Goal: Task Accomplishment & Management: Use online tool/utility

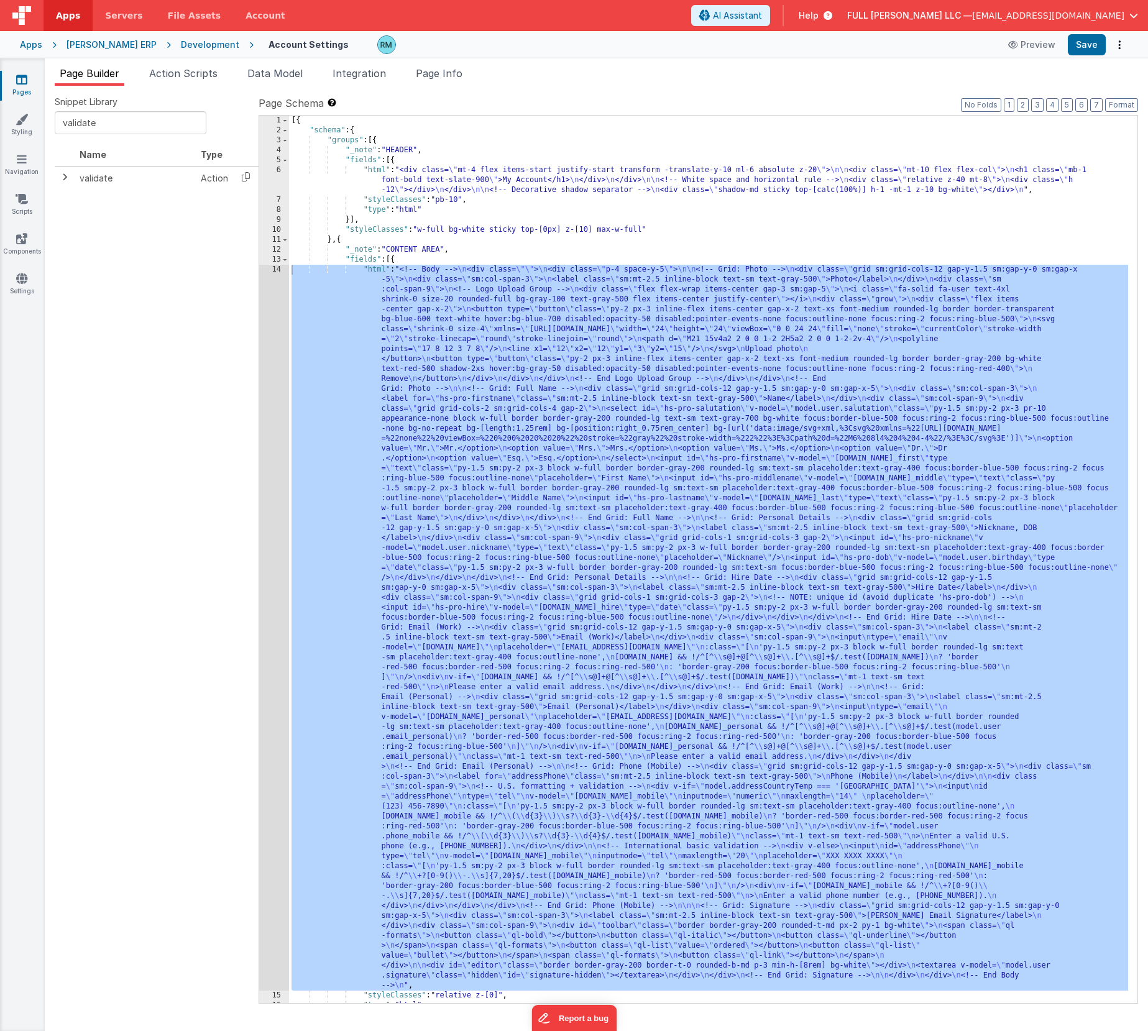
click at [381, 270] on div "[{ "schema" : { "groups" : [{ "_note" : "HEADER" , "fields" : [{ "html" : "<div…" at bounding box center [708, 569] width 839 height 907
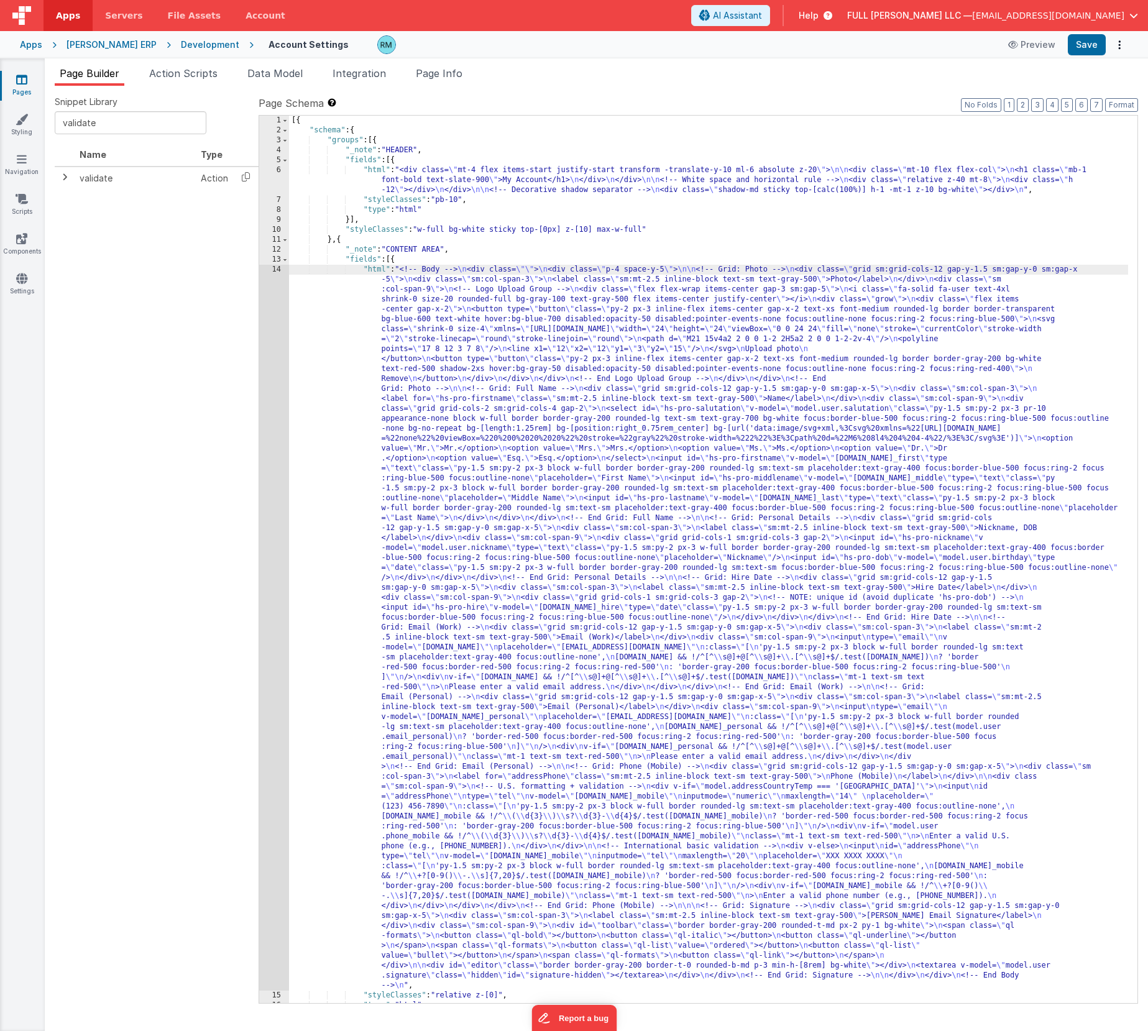
click at [373, 270] on div "[{ "schema" : { "groups" : [{ "_note" : "HEADER" , "fields" : [{ "html" : "<div…" at bounding box center [708, 569] width 839 height 907
click at [276, 271] on div "14" at bounding box center [274, 628] width 30 height 726
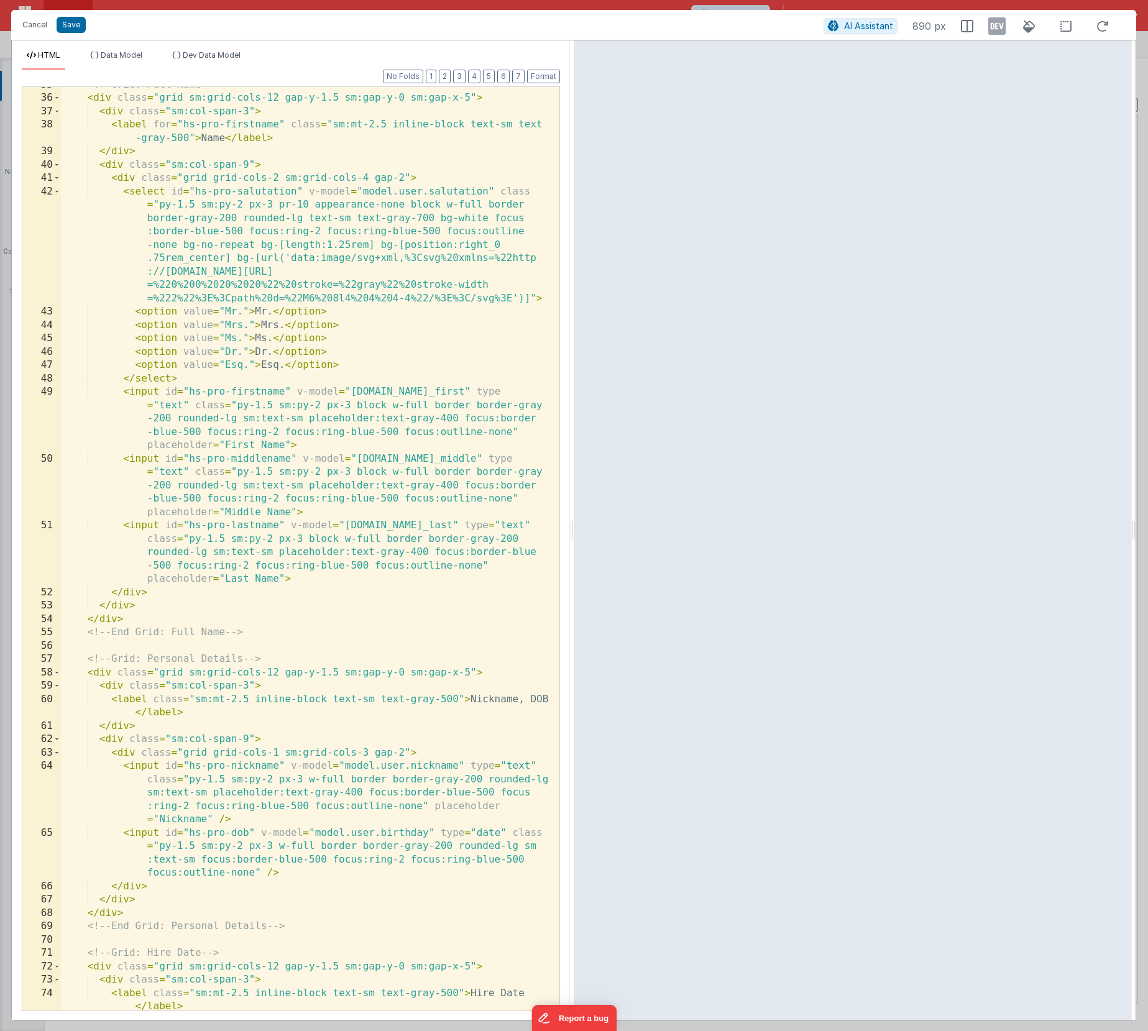
scroll to position [664, 0]
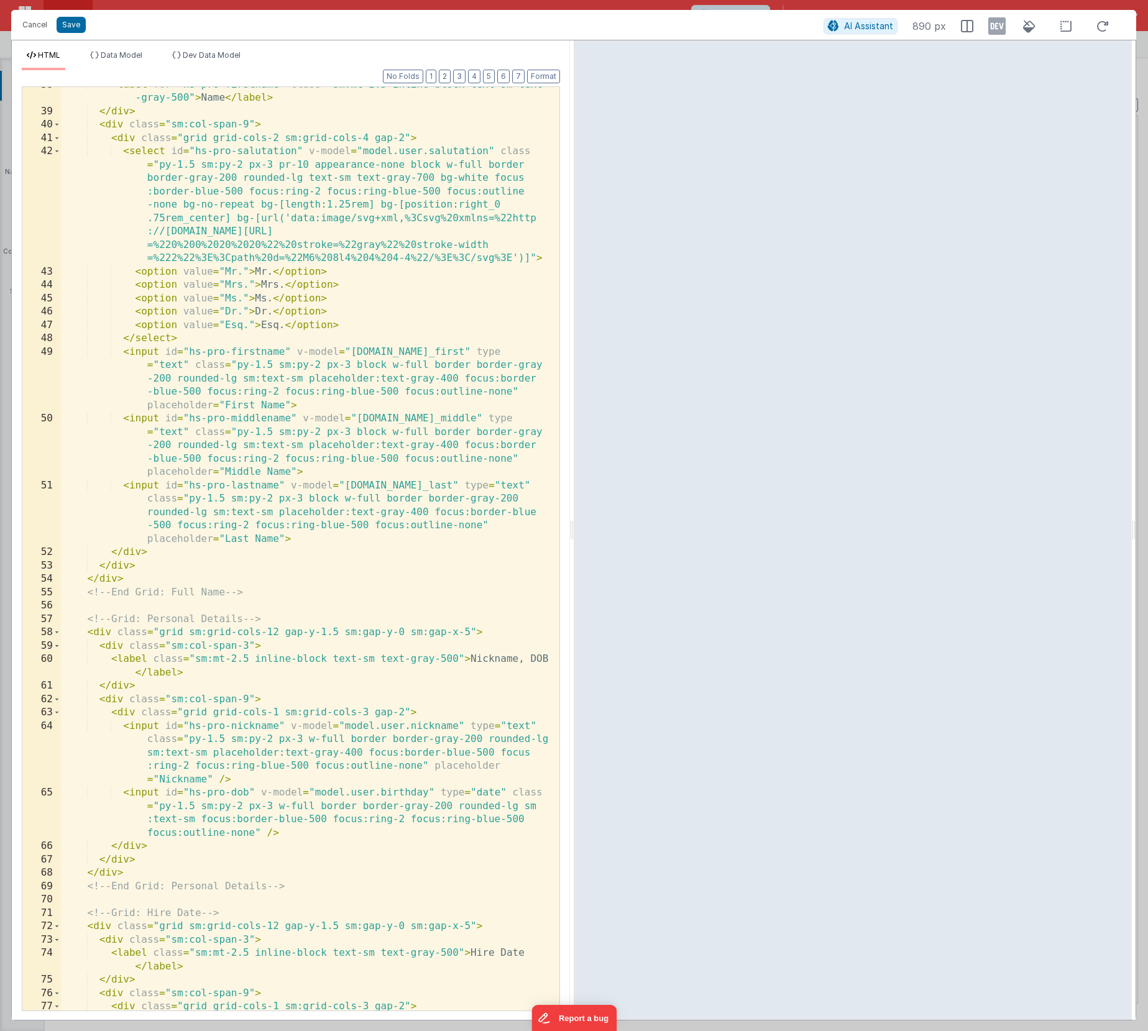
click at [288, 353] on div "< label for = "hs-pro-firstname" class = "sm:mt-2.5 inline-block text-sm text -…" at bounding box center [305, 560] width 489 height 964
click at [62, 29] on button "Save" at bounding box center [71, 25] width 29 height 16
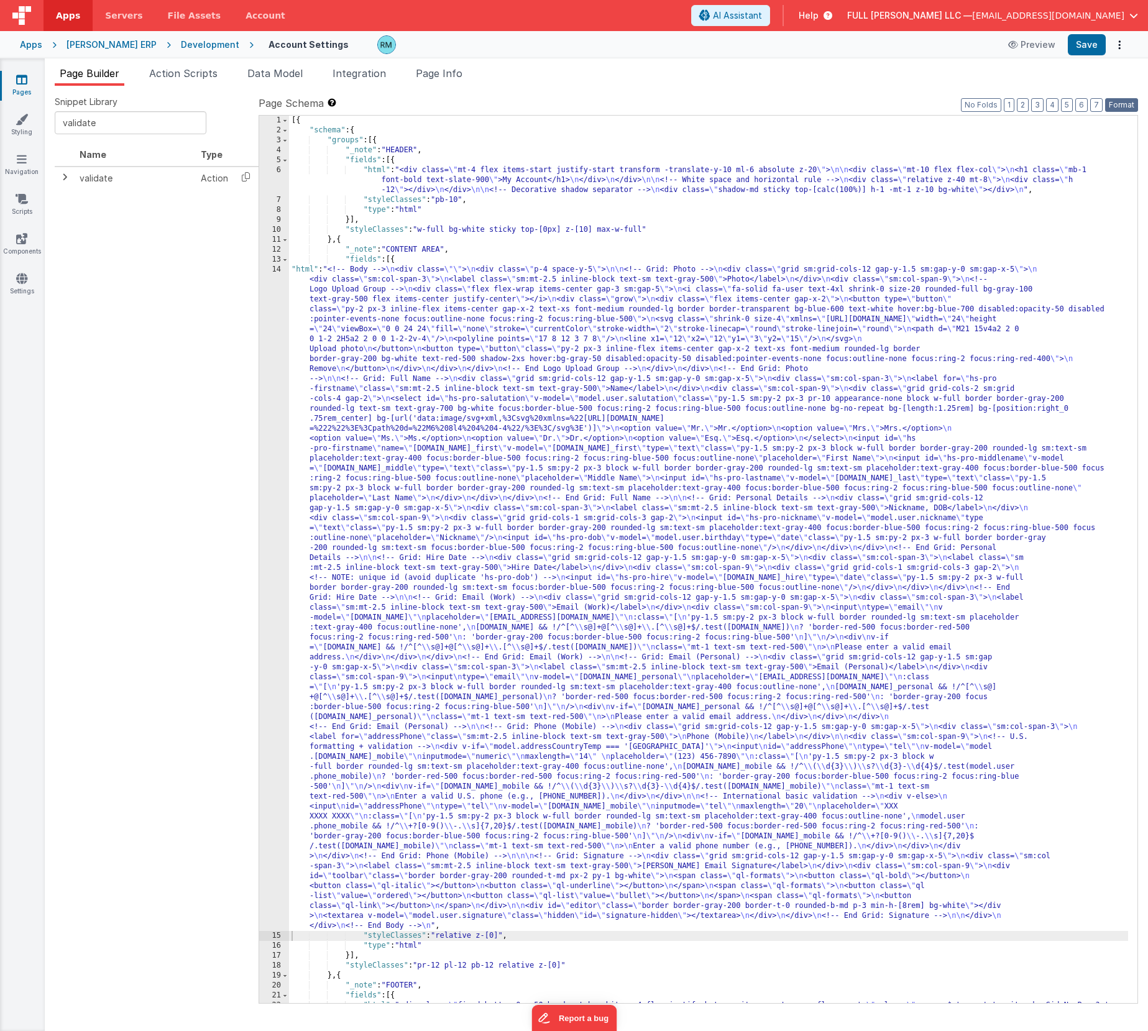
click at [1109, 108] on button "Format" at bounding box center [1121, 105] width 33 height 14
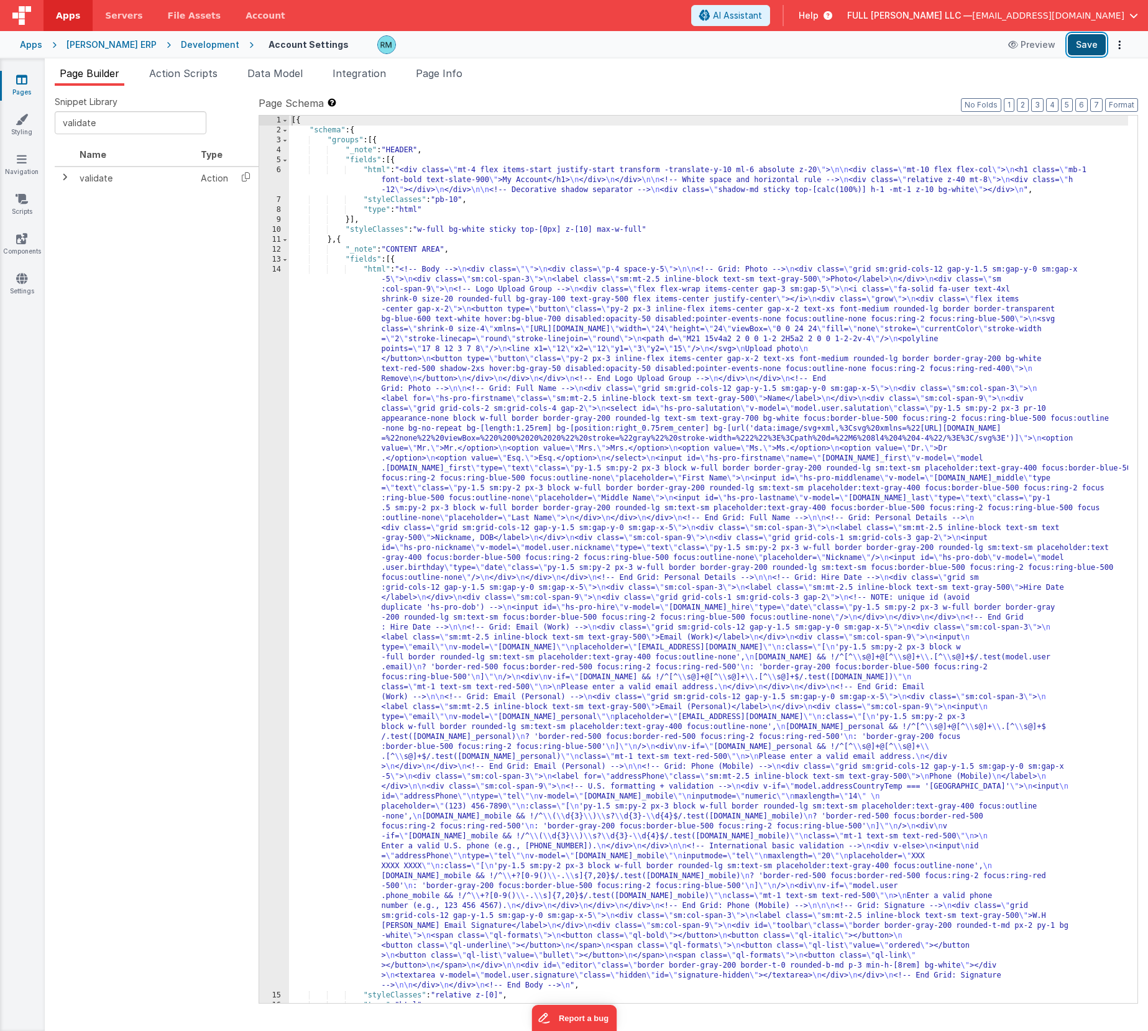
click at [1079, 47] on button "Save" at bounding box center [1086, 44] width 38 height 21
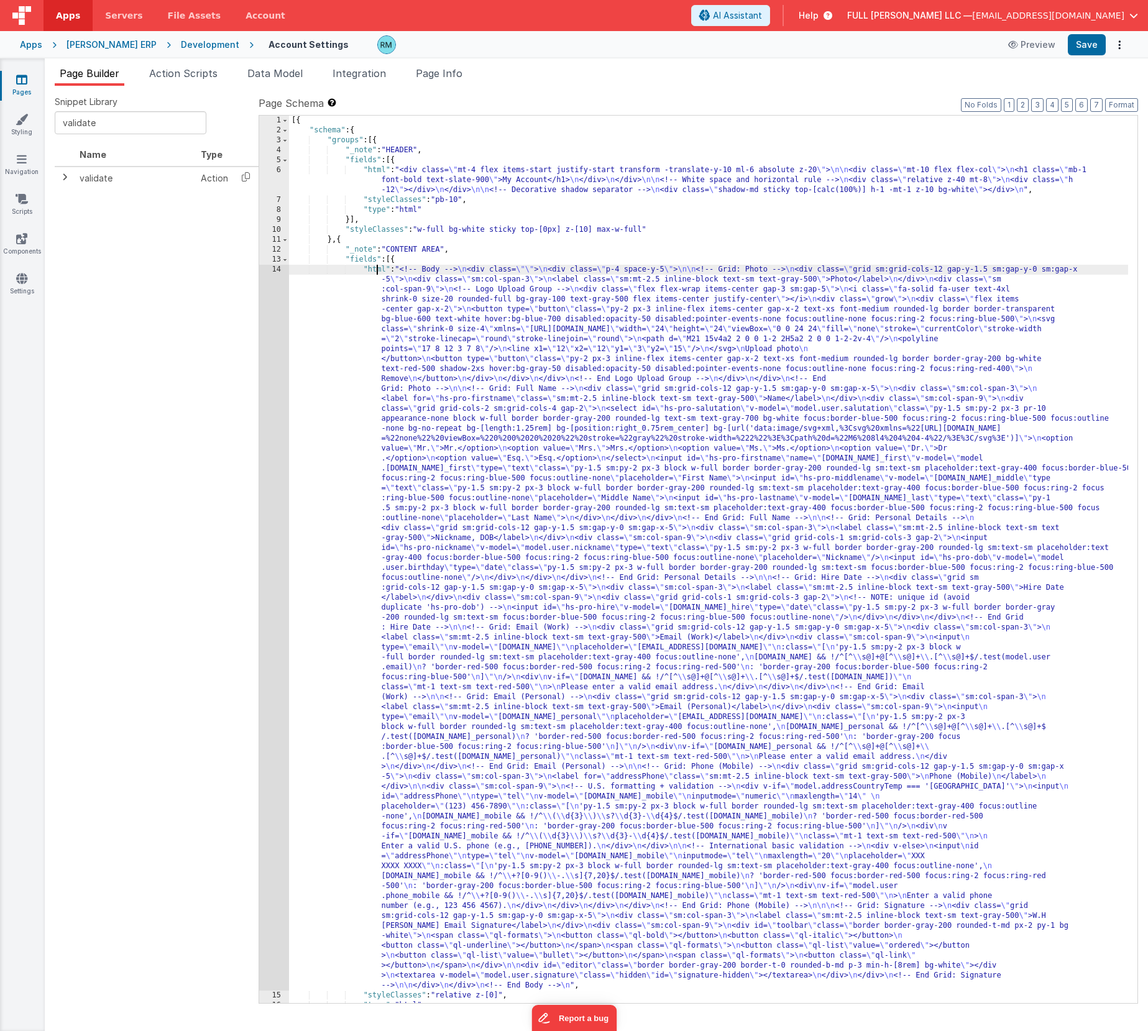
click at [375, 268] on div "[{ "schema" : { "groups" : [{ "_note" : "HEADER" , "fields" : [{ "html" : "<div…" at bounding box center [708, 569] width 839 height 907
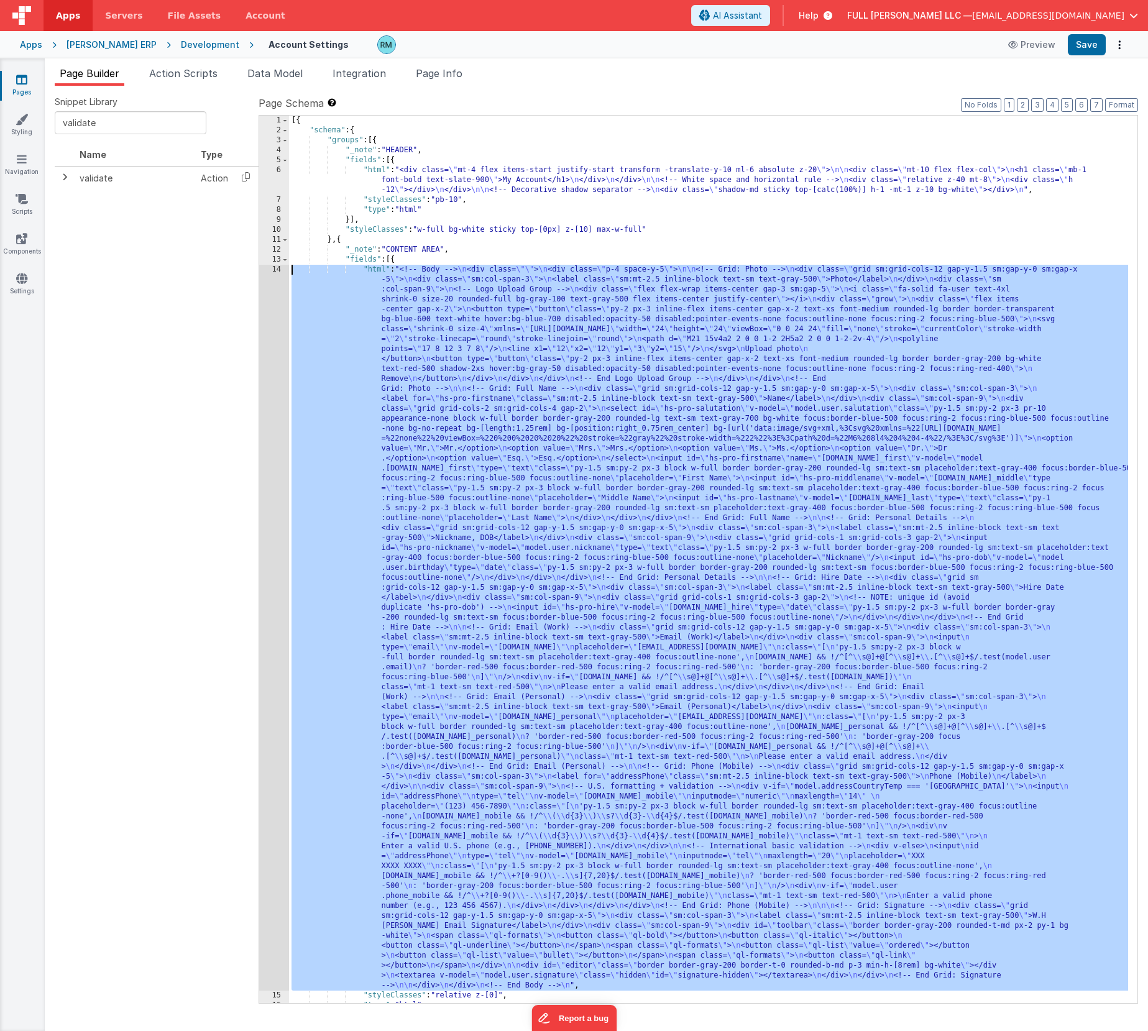
click at [279, 270] on div "14" at bounding box center [274, 628] width 30 height 726
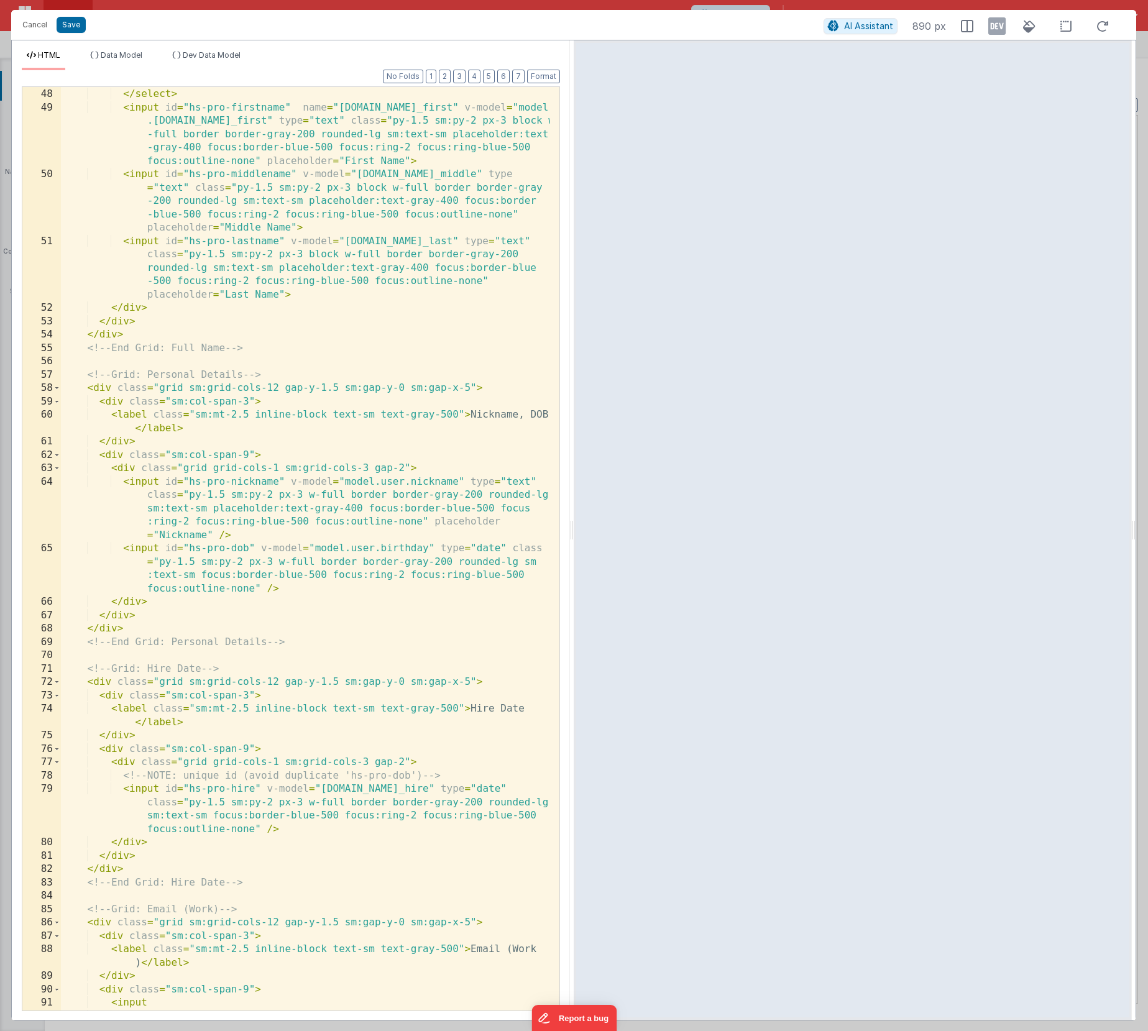
scroll to position [932, 0]
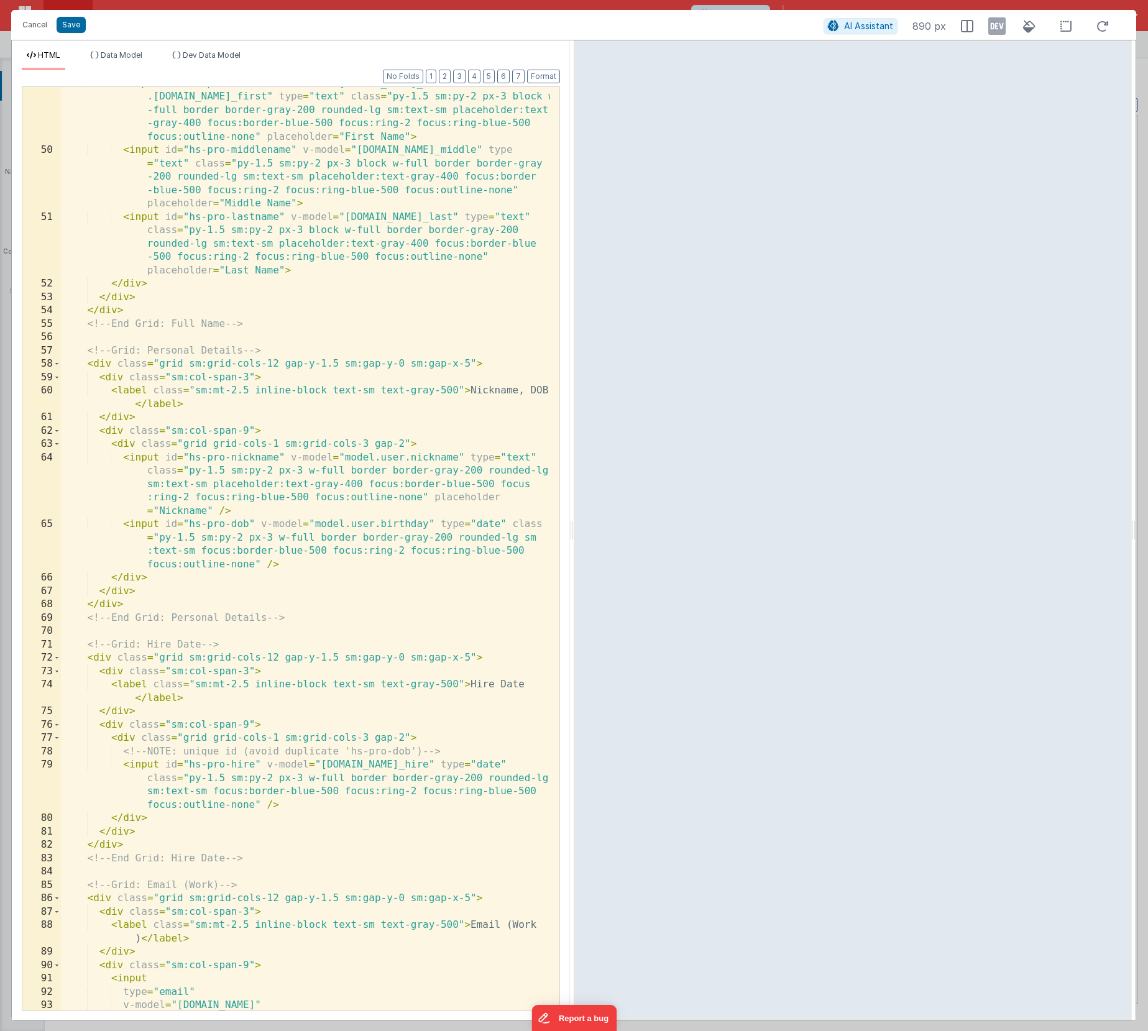
click at [290, 459] on div "< input id = "hs-pro-firstname" name = "user.name_first" v-model = "model .user…" at bounding box center [305, 578] width 489 height 1003
click at [300, 470] on div "< input id = "hs-pro-firstname" name = "user.name_first" v-model = "model .user…" at bounding box center [305, 578] width 489 height 1003
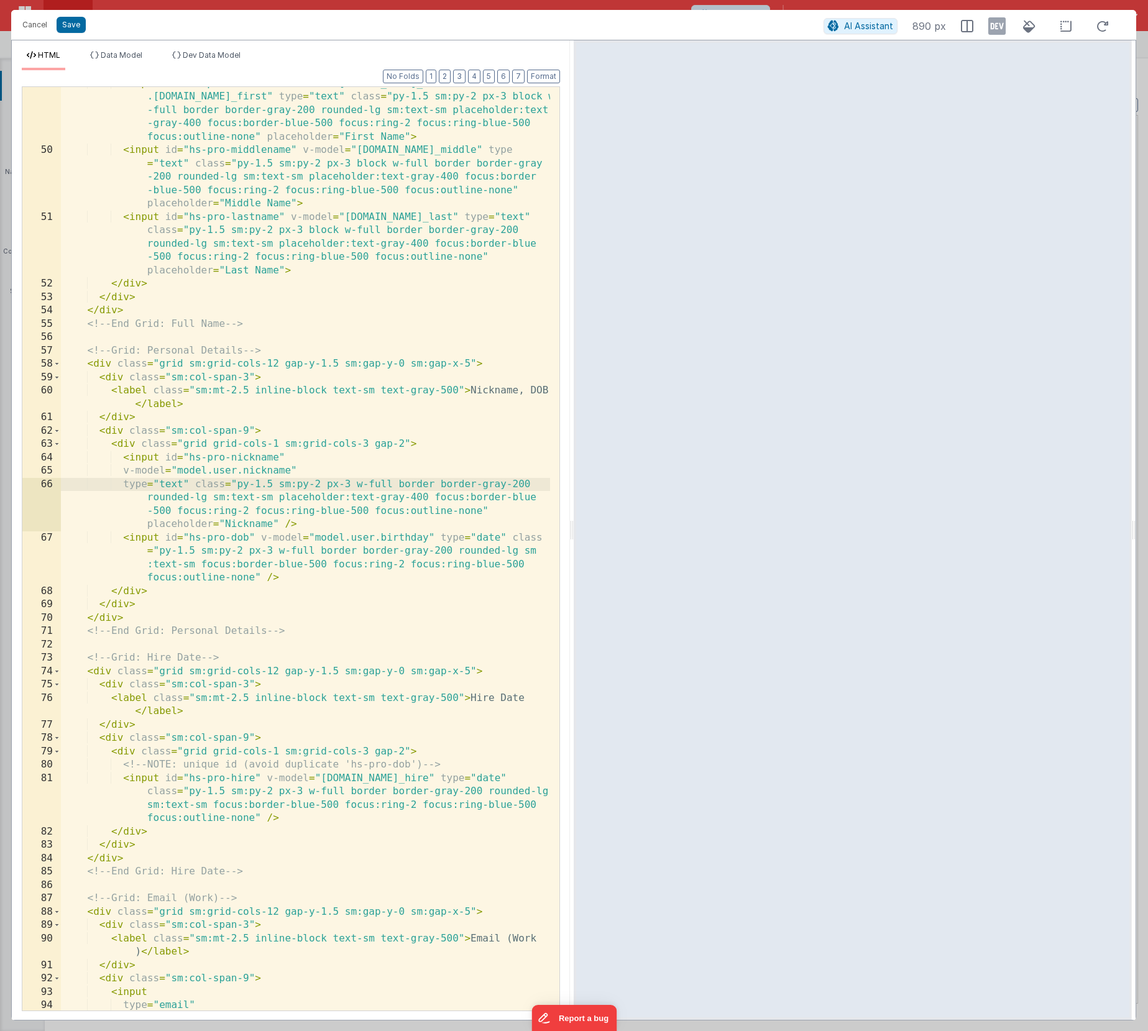
click at [194, 485] on div "< input id = "hs-pro-firstname" name = "user.name_first" v-model = "model .user…" at bounding box center [305, 578] width 489 height 1003
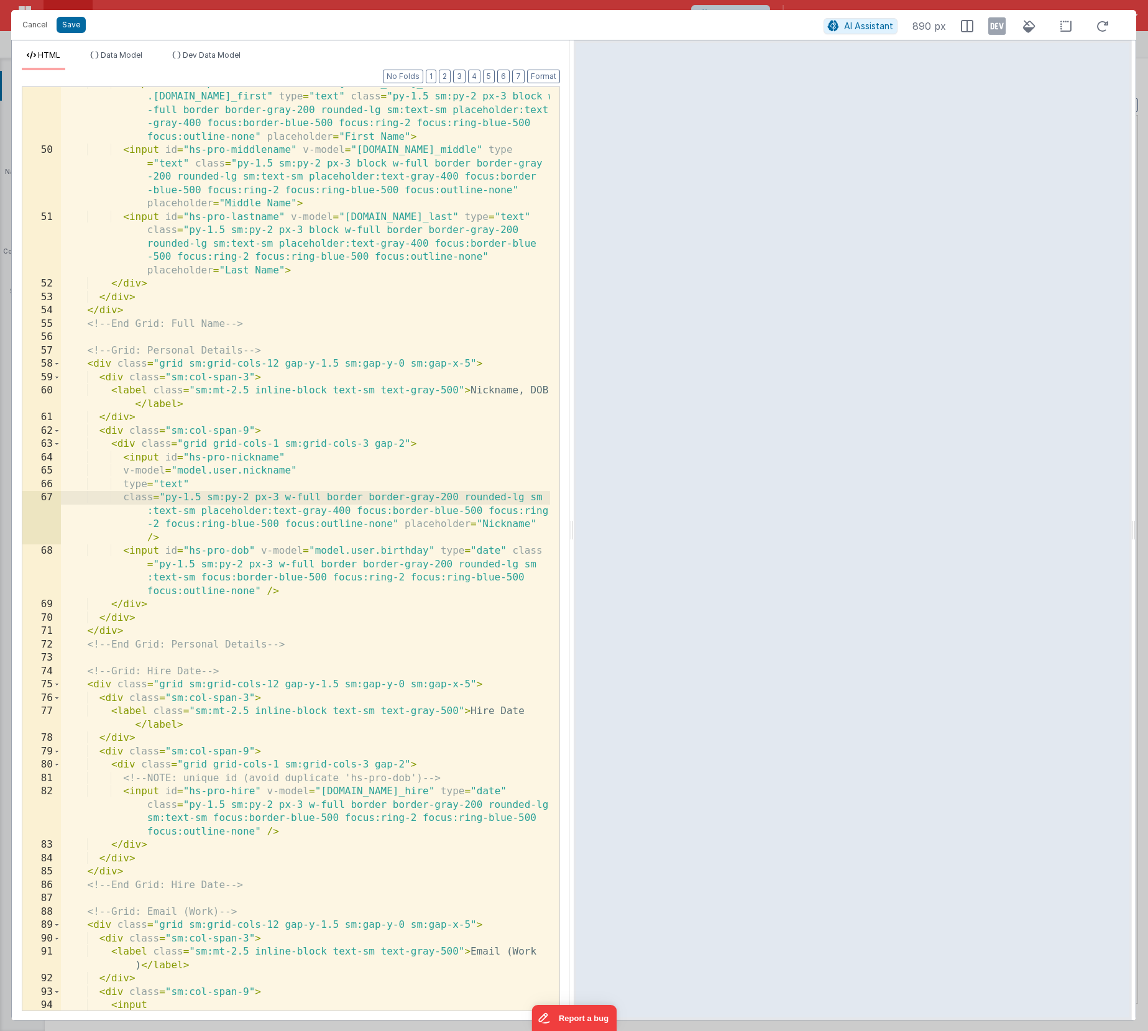
click at [190, 482] on div "< input id = "hs-pro-firstname" name = "user.name_first" v-model = "model .user…" at bounding box center [305, 578] width 489 height 1003
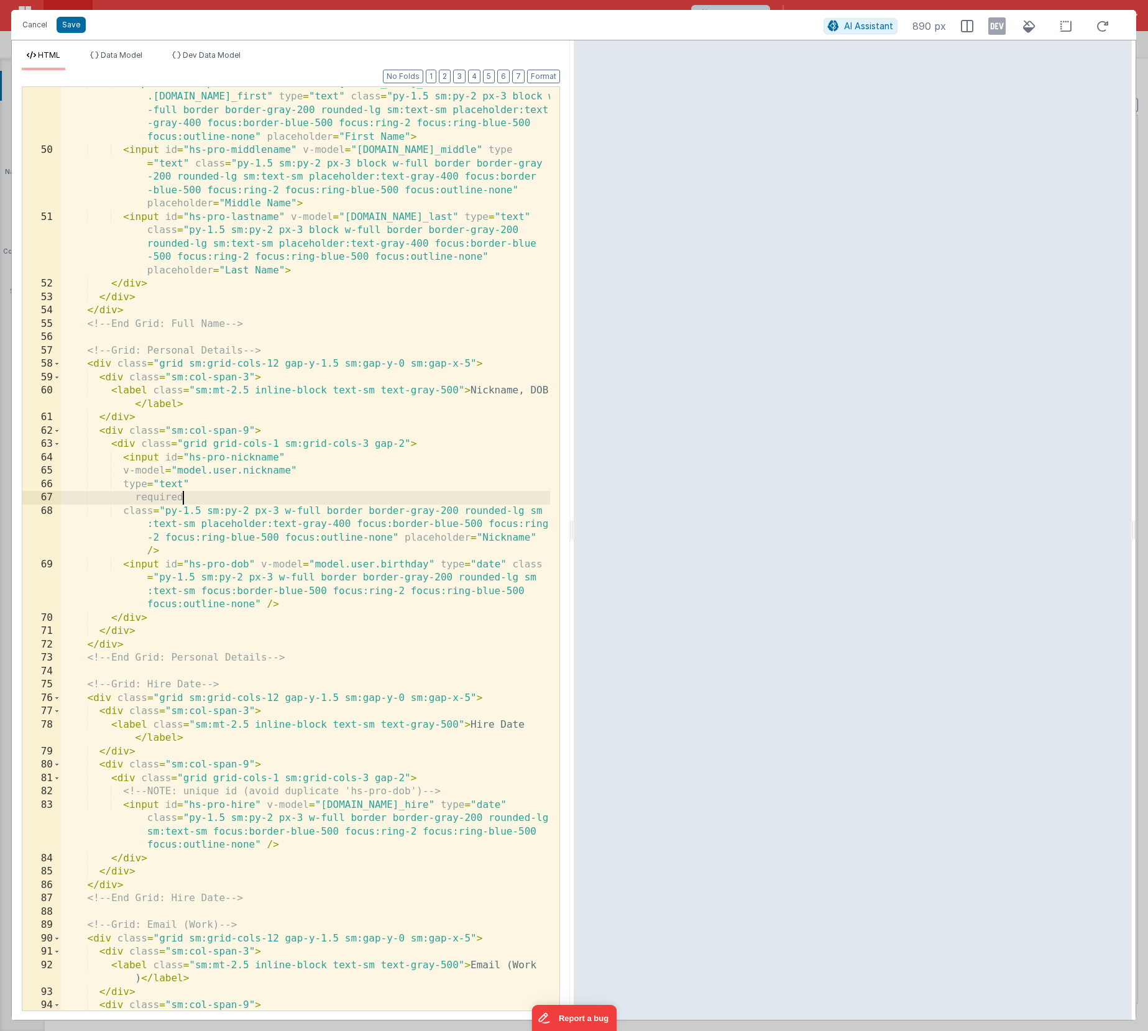
click at [135, 498] on div "< input id = "hs-pro-firstname" name = "user.name_first" v-model = "model .user…" at bounding box center [305, 578] width 489 height 1003
drag, startPoint x: 188, startPoint y: 497, endPoint x: 30, endPoint y: 497, distance: 157.8
click at [30, 497] on div "49 50 51 52 53 54 55 56 57 58 59 60 61 62 63 64 65 66 67 68 69 70 71 72 73 74 7…" at bounding box center [291, 548] width 538 height 925
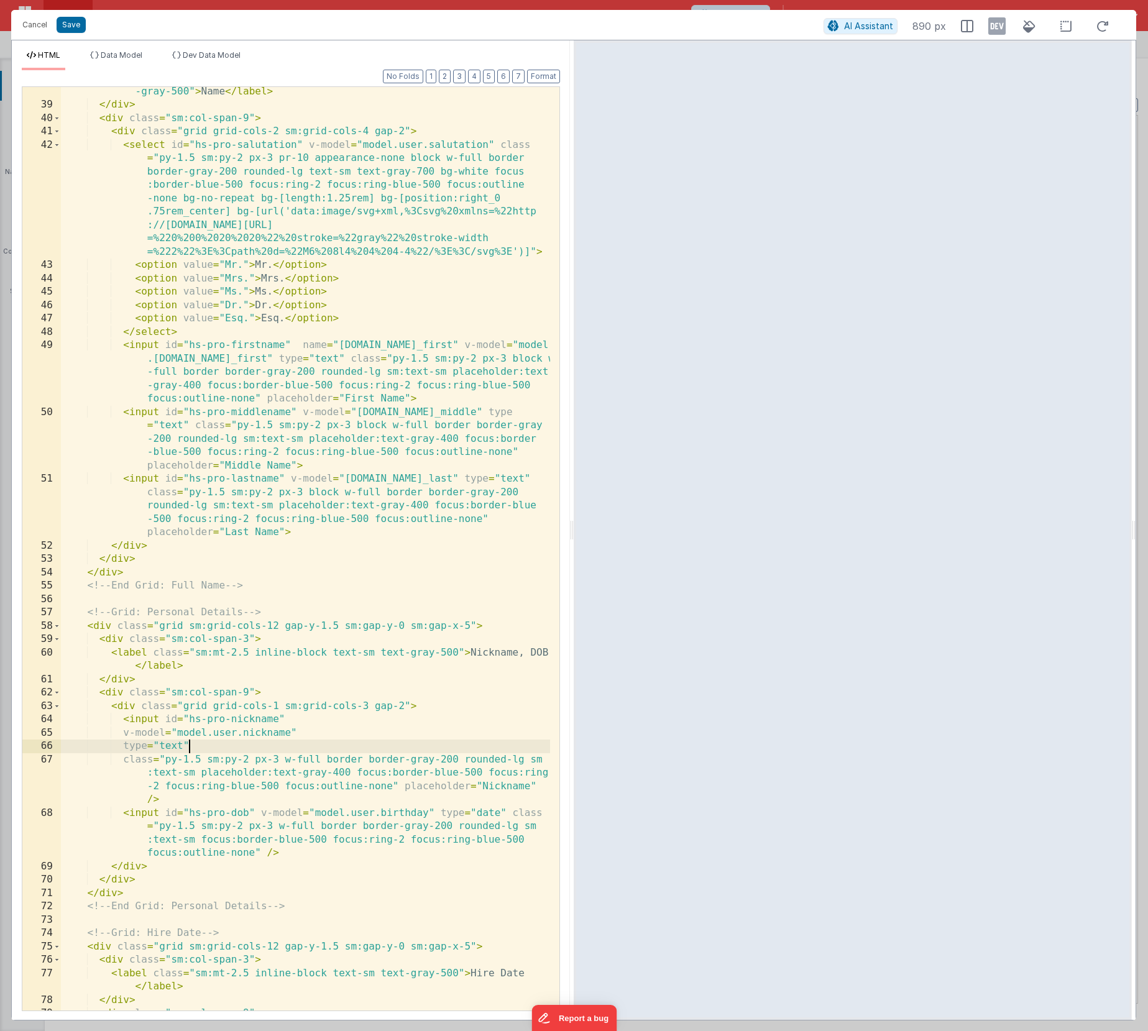
scroll to position [670, 0]
click at [299, 347] on div "< label for = "hs-pro-firstname" class = "sm:mt-2.5 inline-block text-sm text -…" at bounding box center [305, 553] width 489 height 964
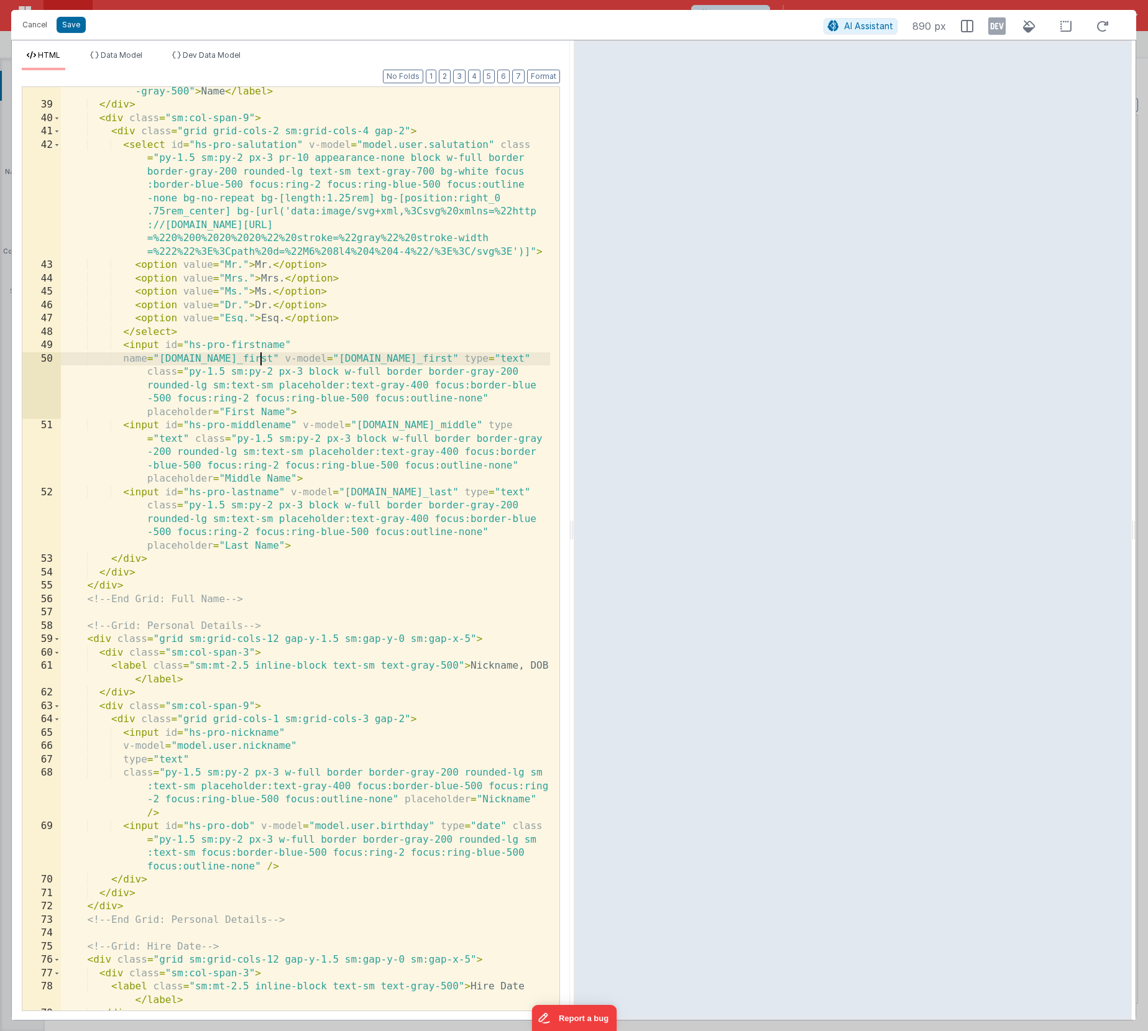
click at [259, 360] on div "< label for = "hs-pro-firstname" class = "sm:mt-2.5 inline-block text-sm text -…" at bounding box center [305, 553] width 489 height 964
click at [313, 373] on div "< label for = "hs-pro-firstname" class = "sm:mt-2.5 inline-block text-sm text -…" at bounding box center [305, 553] width 489 height 964
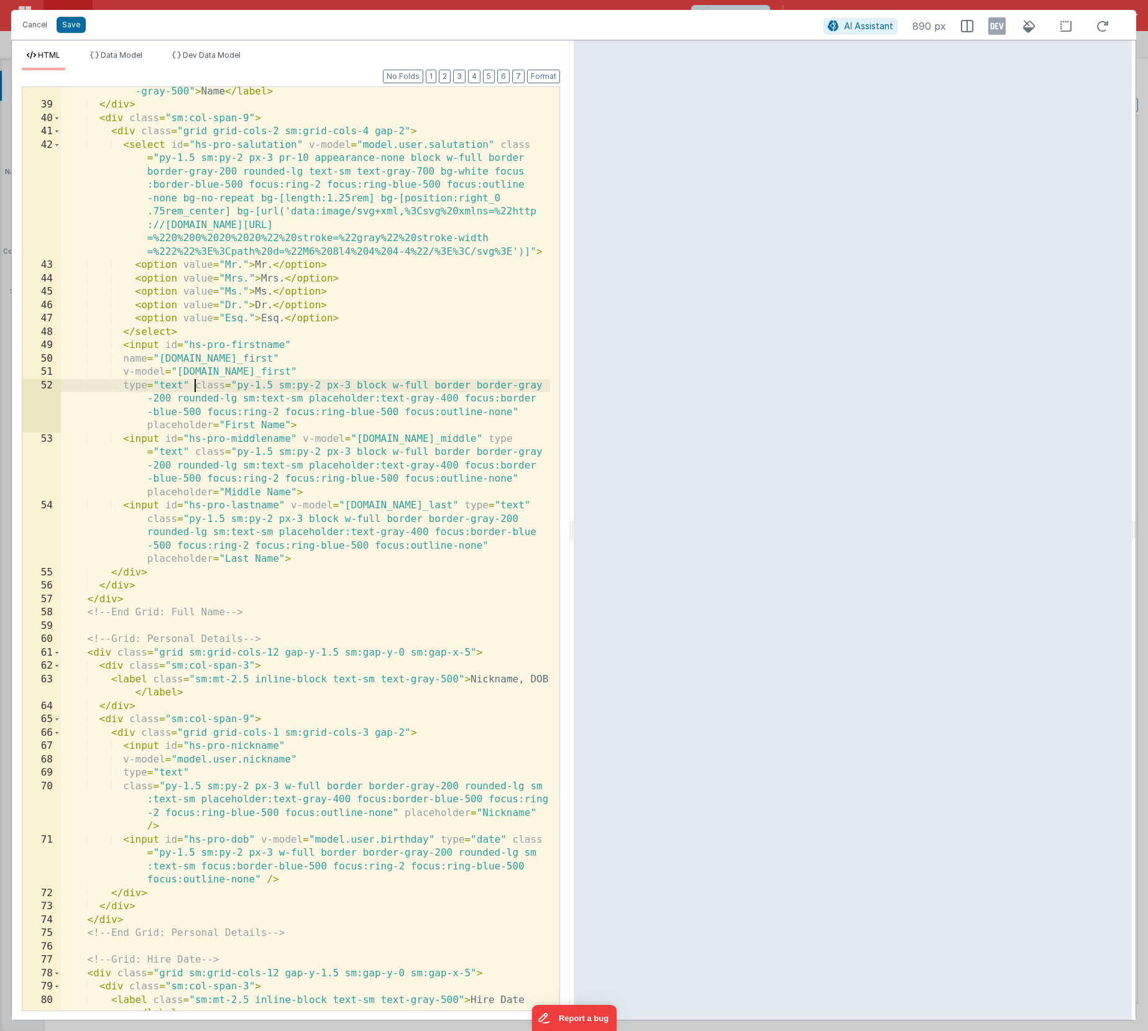
click at [194, 386] on div "< label for = "hs-pro-firstname" class = "sm:mt-2.5 inline-block text-sm text -…" at bounding box center [305, 553] width 489 height 964
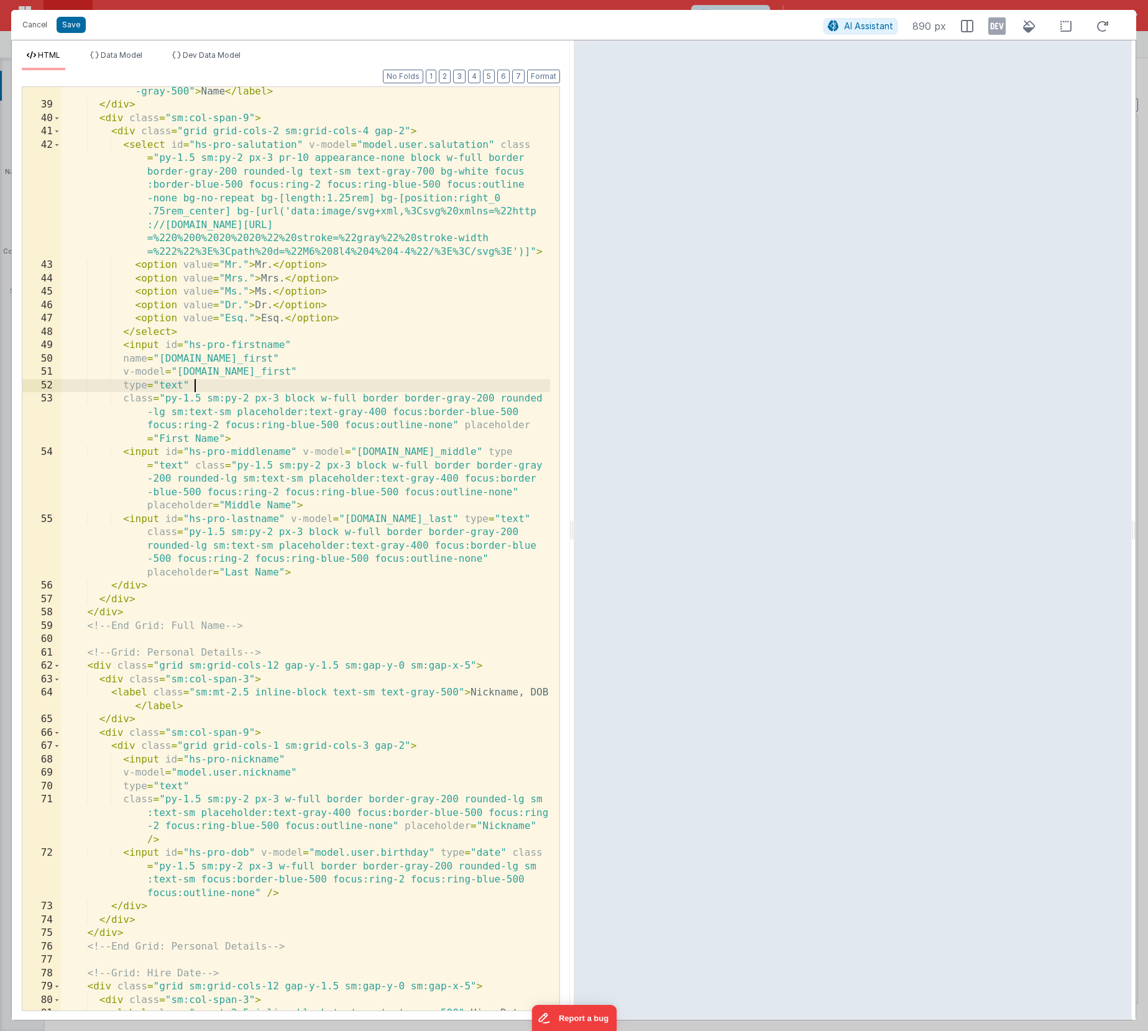
click at [196, 388] on div "< label for = "hs-pro-firstname" class = "sm:mt-2.5 inline-block text-sm text -…" at bounding box center [305, 559] width 489 height 977
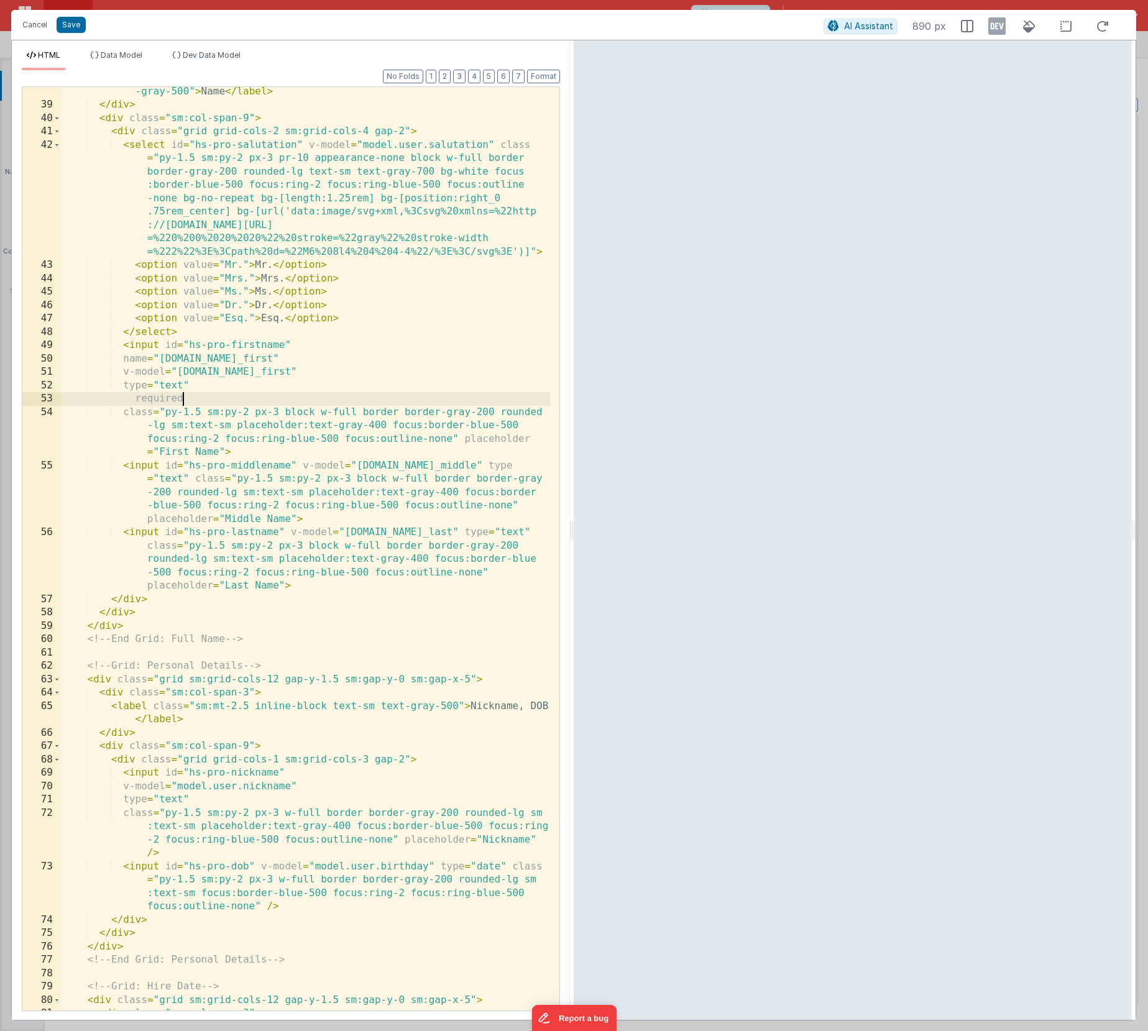
click at [135, 402] on div "< label for = "hs-pro-firstname" class = "sm:mt-2.5 inline-block text-sm text -…" at bounding box center [305, 559] width 489 height 977
click at [75, 28] on button "Save" at bounding box center [71, 25] width 29 height 16
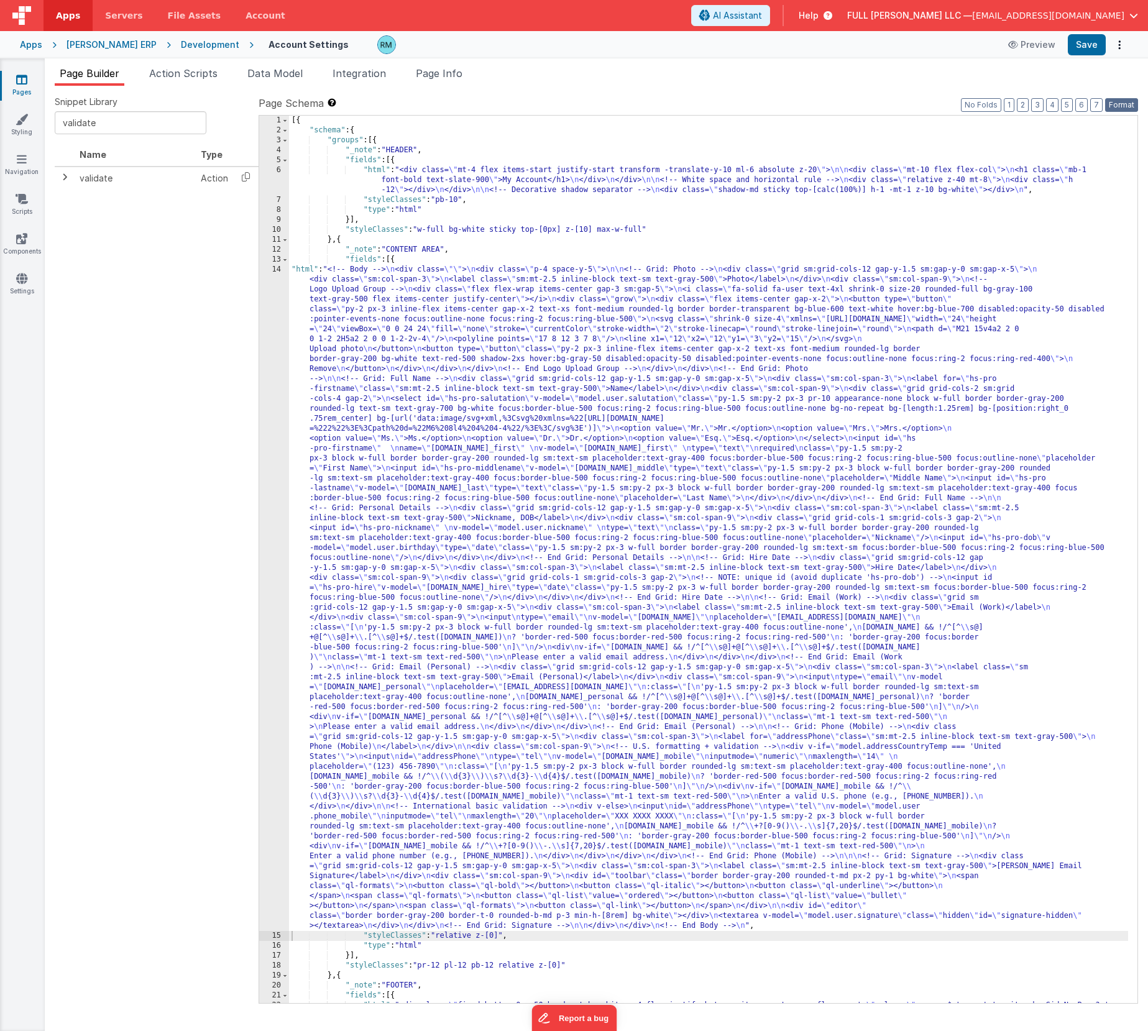
click at [1127, 109] on button "Format" at bounding box center [1121, 105] width 33 height 14
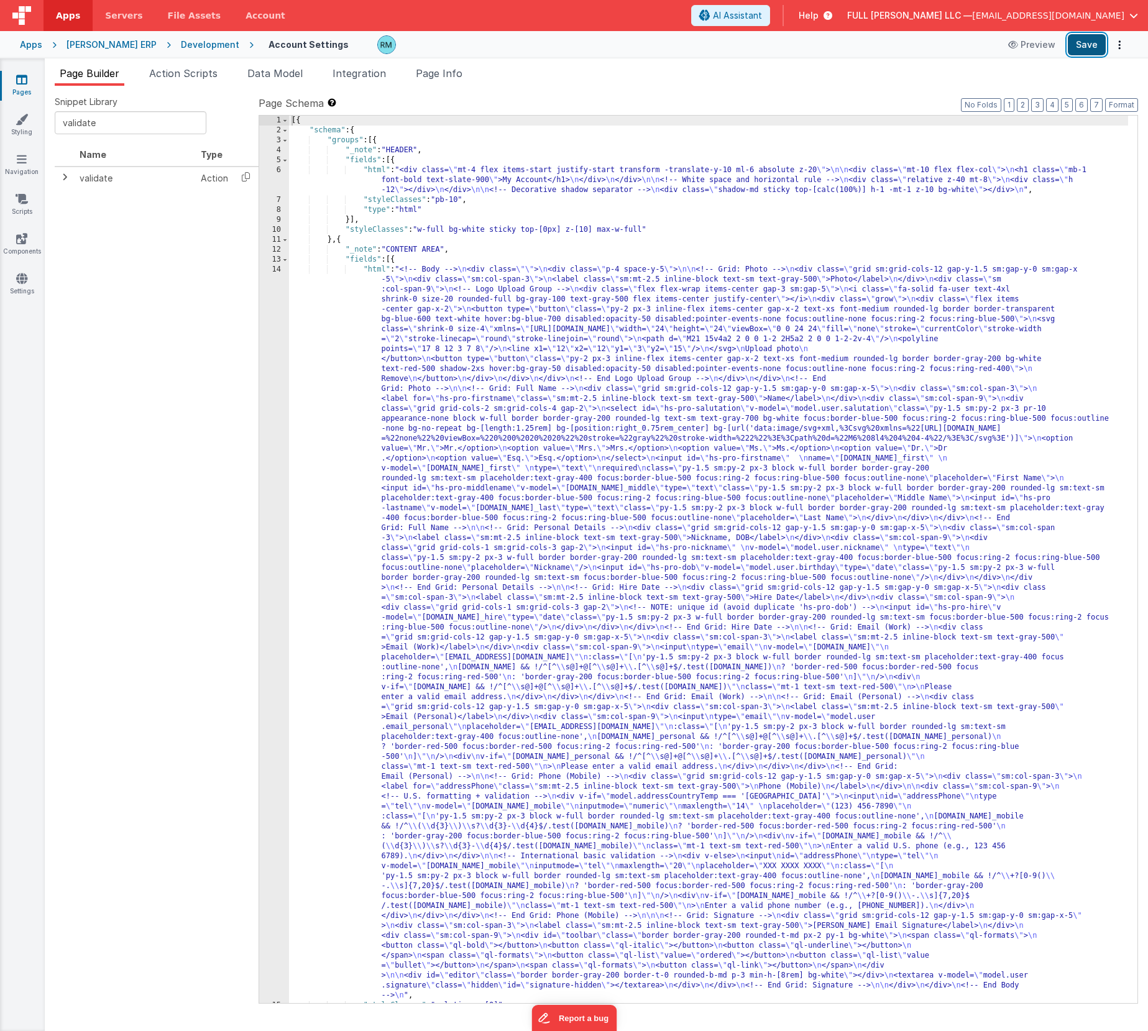
click at [1084, 50] on button "Save" at bounding box center [1086, 44] width 38 height 21
click at [429, 74] on span "Page Info" at bounding box center [439, 73] width 47 height 12
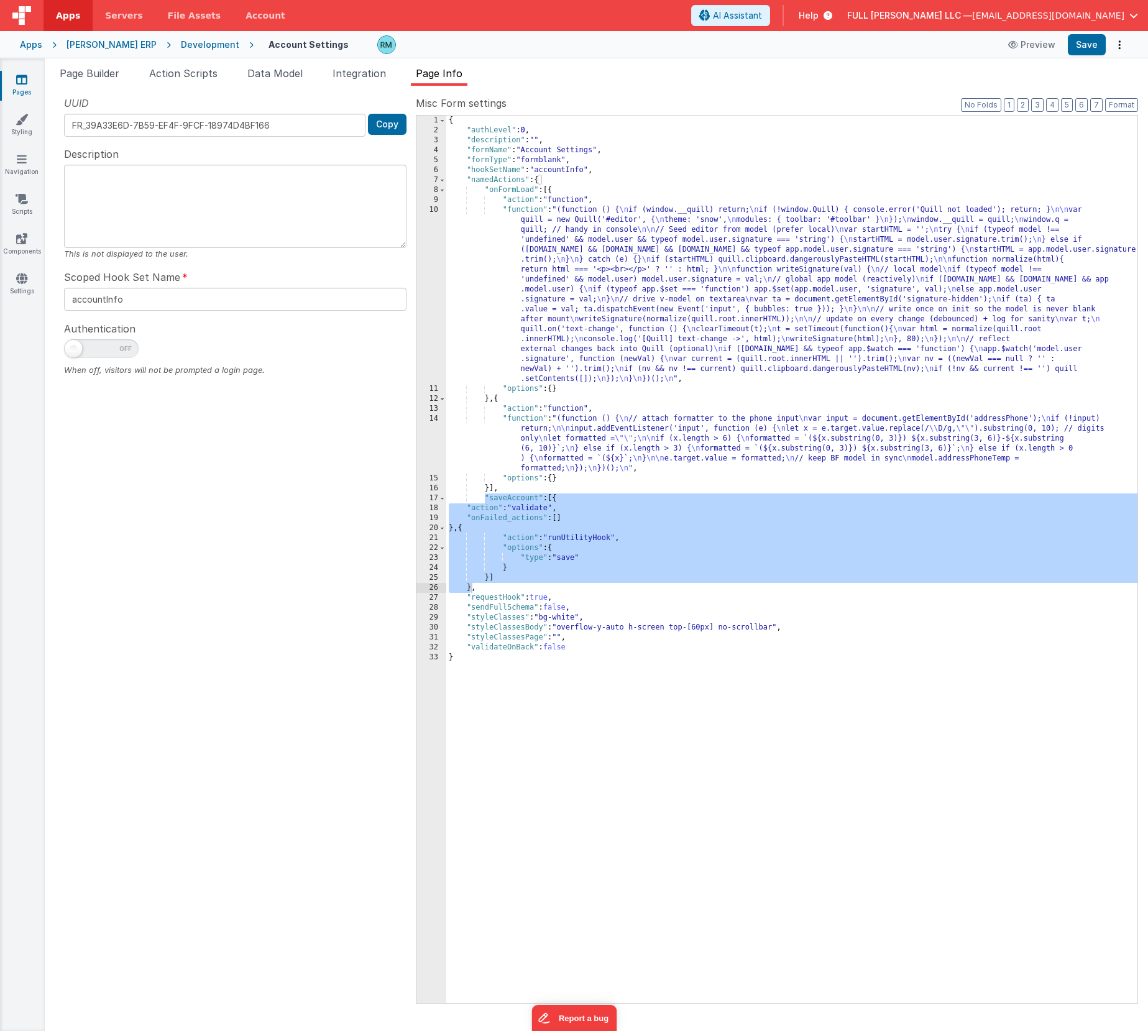
click at [818, 15] on span "Help" at bounding box center [808, 15] width 20 height 12
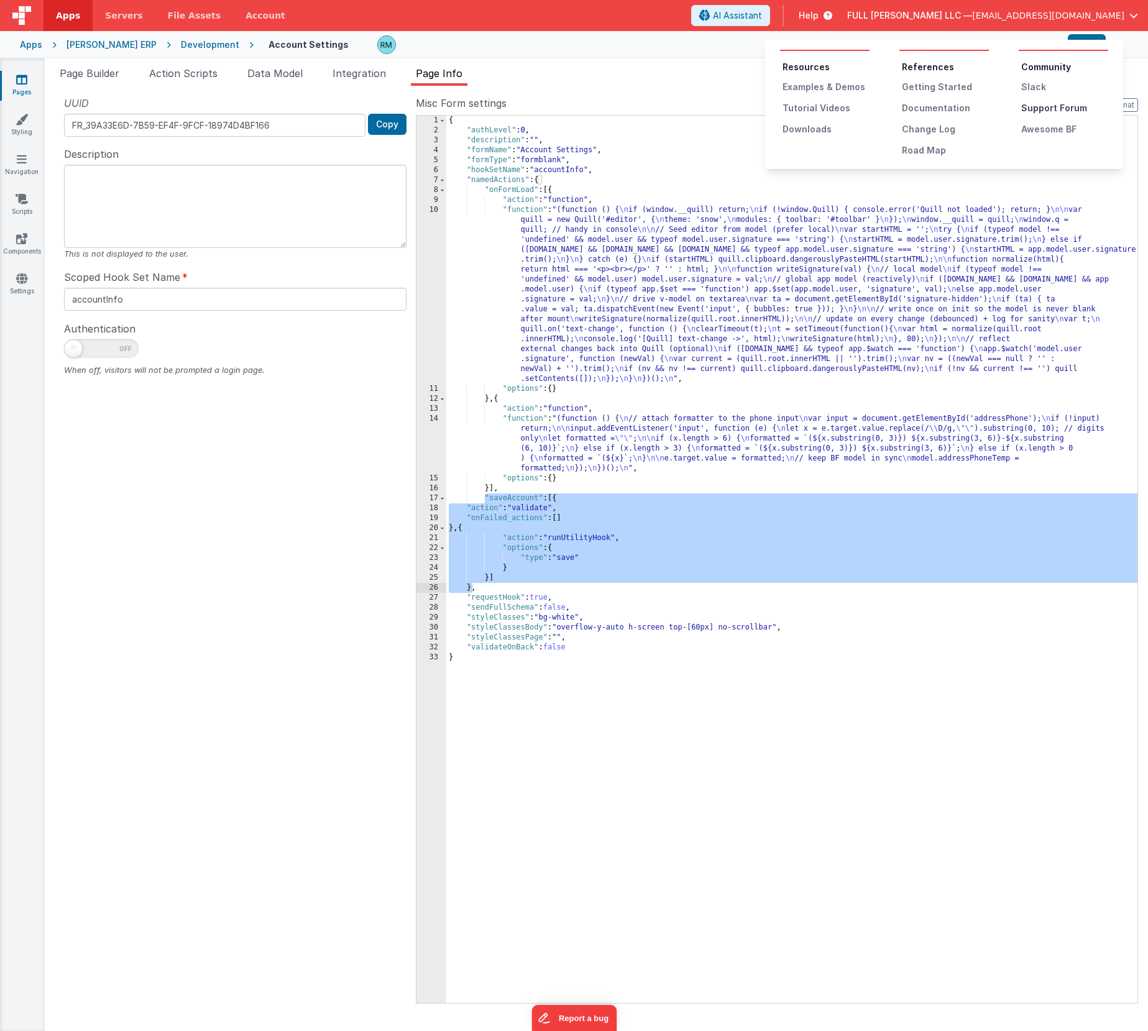
click at [1031, 107] on div "Support Forum" at bounding box center [1064, 108] width 87 height 12
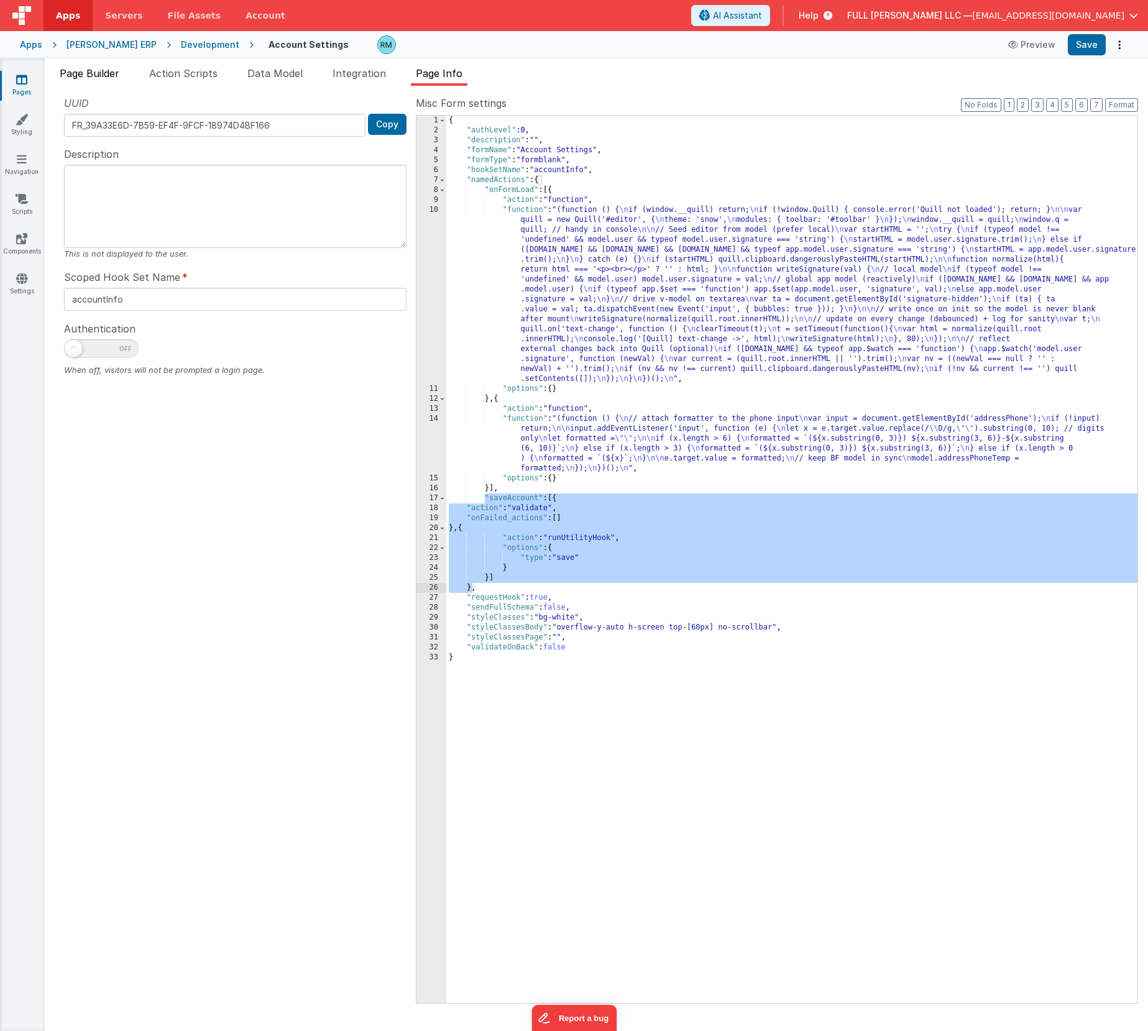
click at [85, 79] on li "Page Builder" at bounding box center [90, 76] width 70 height 20
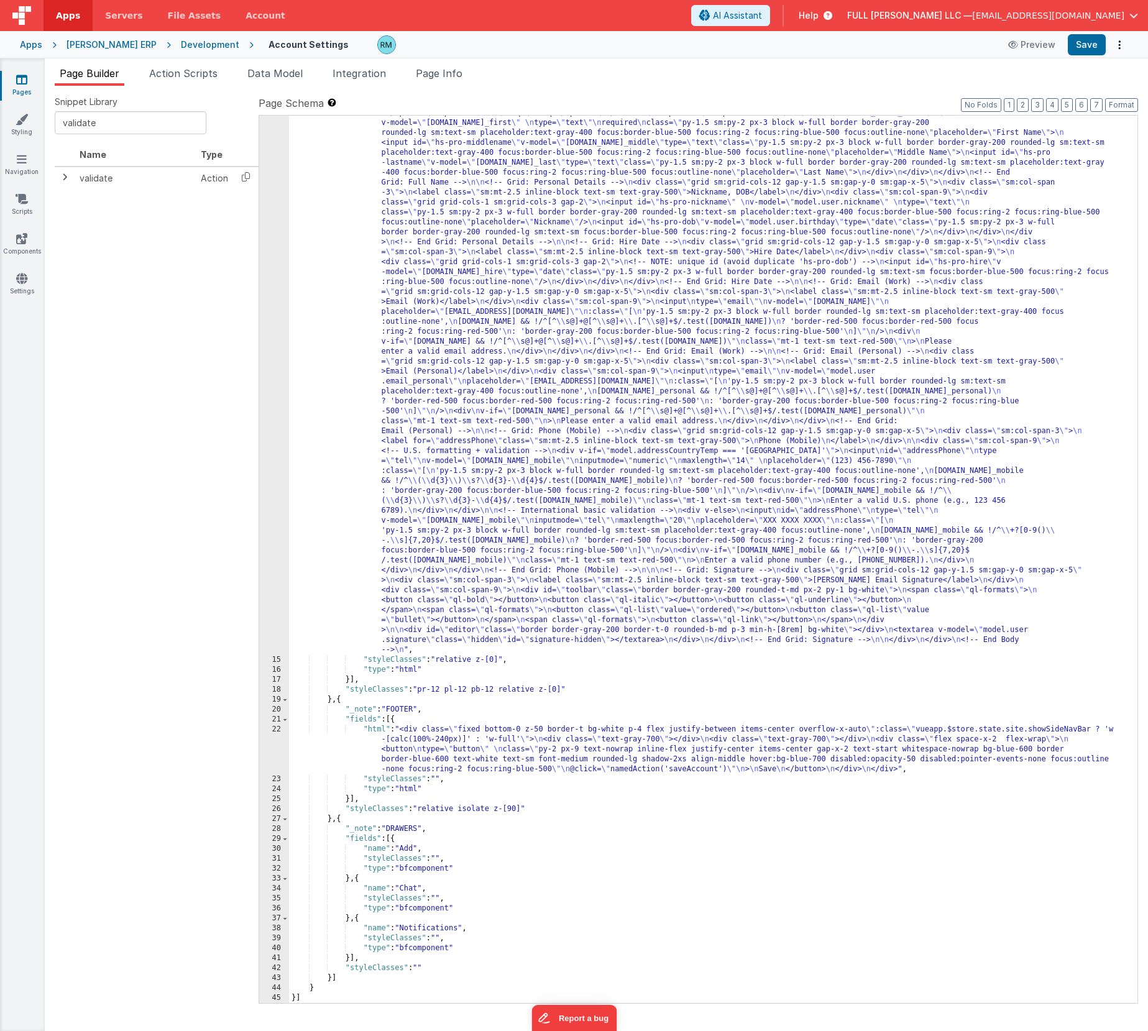
scroll to position [345, 0]
click at [424, 673] on div ""html" : "<!-- Body --> \n <div class= \"\" > \n <div class= \" p-4 space-y-5 \…" at bounding box center [708, 735] width 839 height 1633
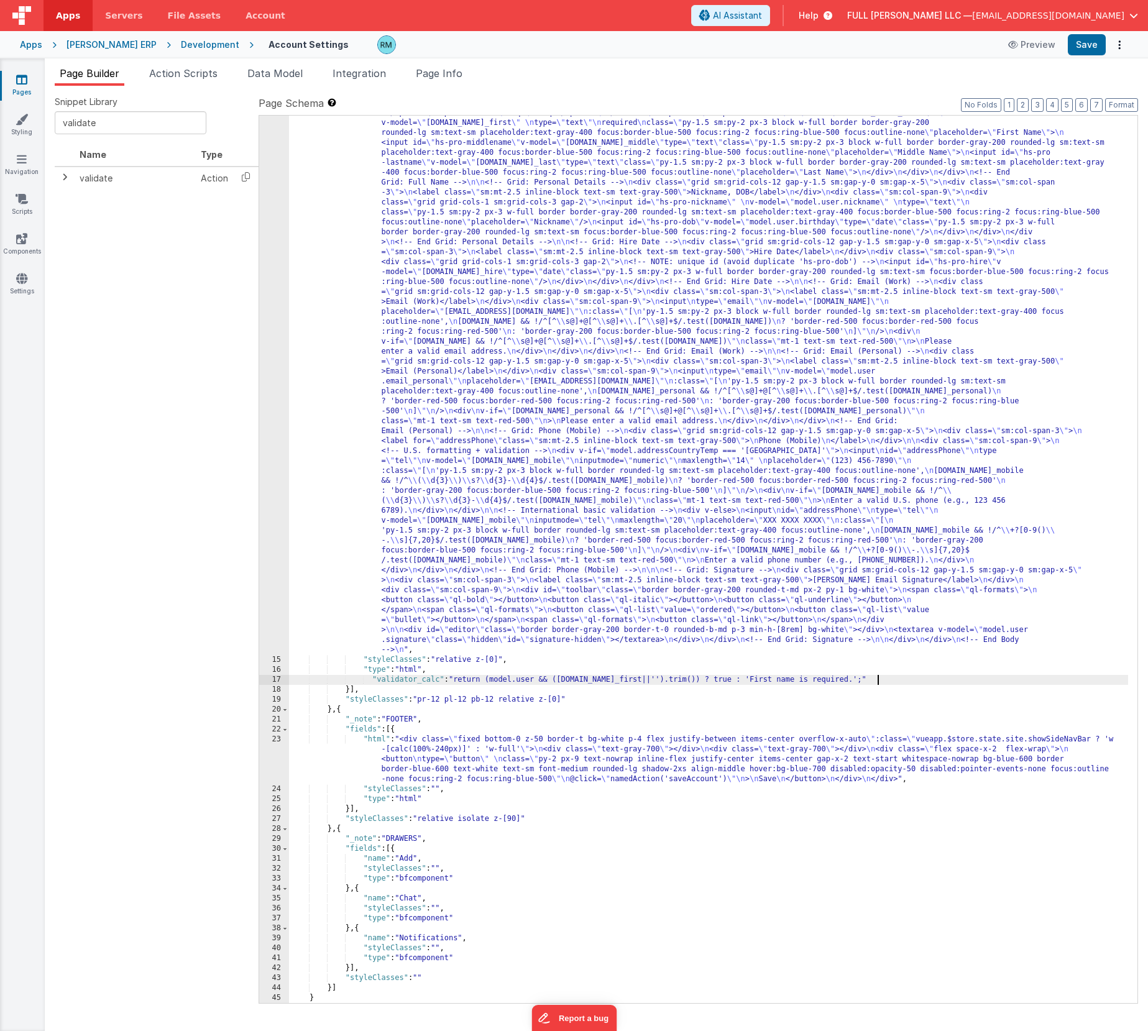
click at [372, 680] on div ""html" : "<!-- Body --> \n <div class= \"\" > \n <div class= \" p-4 space-y-5 \…" at bounding box center [708, 735] width 839 height 1633
click at [1086, 46] on button "Save" at bounding box center [1086, 44] width 38 height 21
click at [106, 120] on input "validate" at bounding box center [131, 122] width 152 height 23
type input "valida"
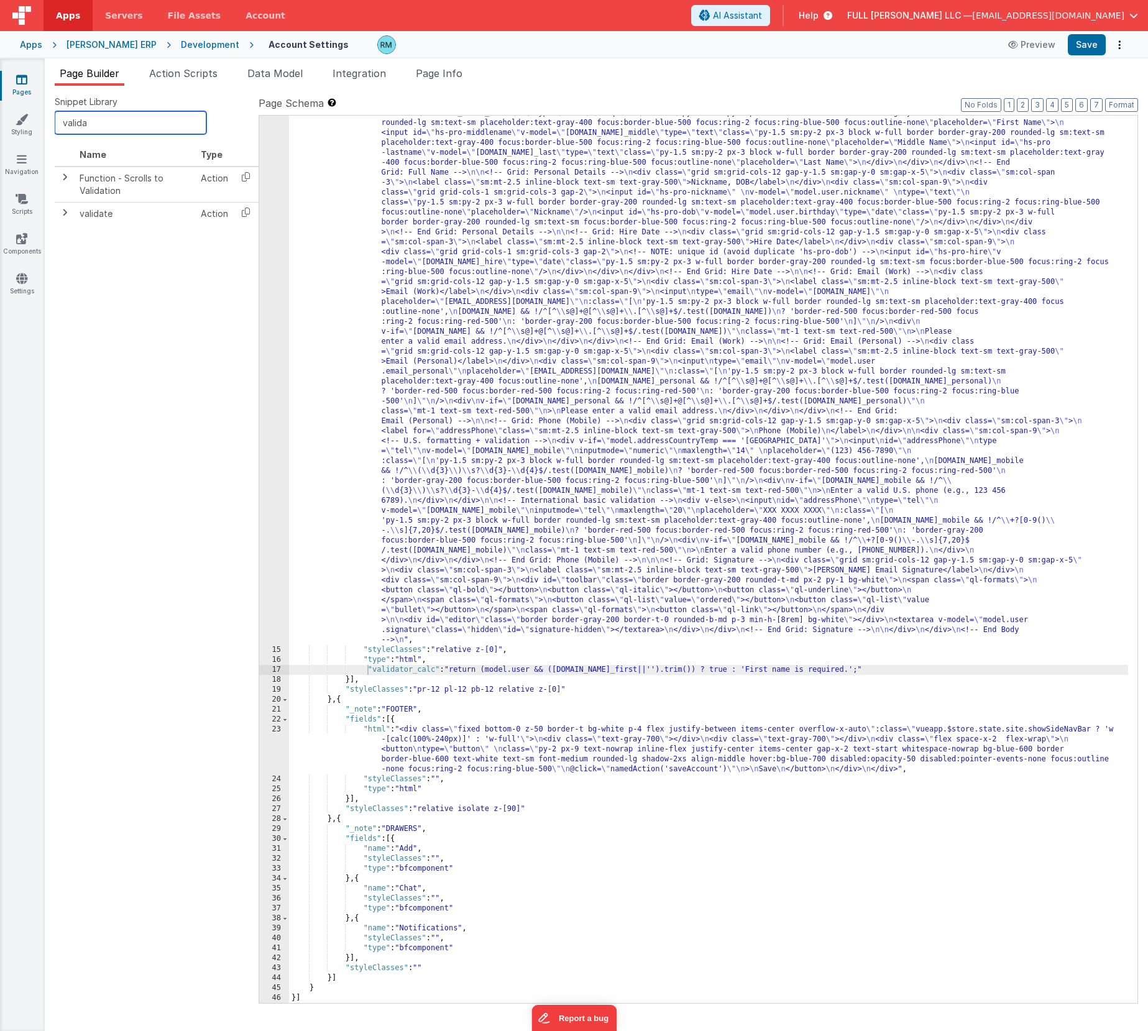
scroll to position [355, 0]
click at [350, 682] on div ""html" : "<!-- Body --> \n <div class= \"\" > \n <div class= \" p-4 space-y-5 \…" at bounding box center [708, 725] width 839 height 1633
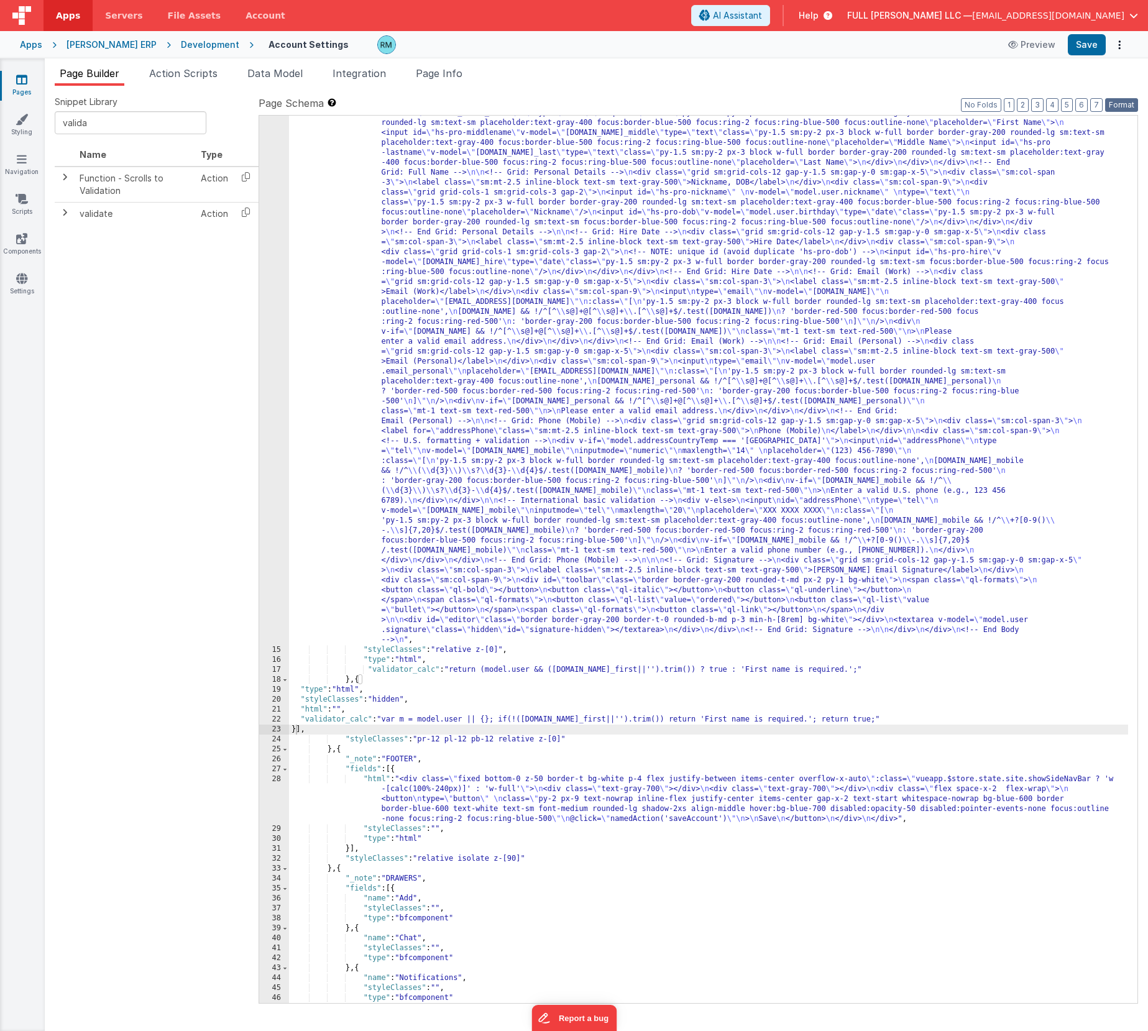
click at [1116, 111] on button "Format" at bounding box center [1121, 105] width 33 height 14
click at [1081, 48] on button "Save" at bounding box center [1086, 44] width 38 height 21
click at [484, 699] on div ""html" : "<!-- Body --> \n <div class= \"\" > \n <div class= \" p-4 space-y-5 \…" at bounding box center [708, 725] width 839 height 1633
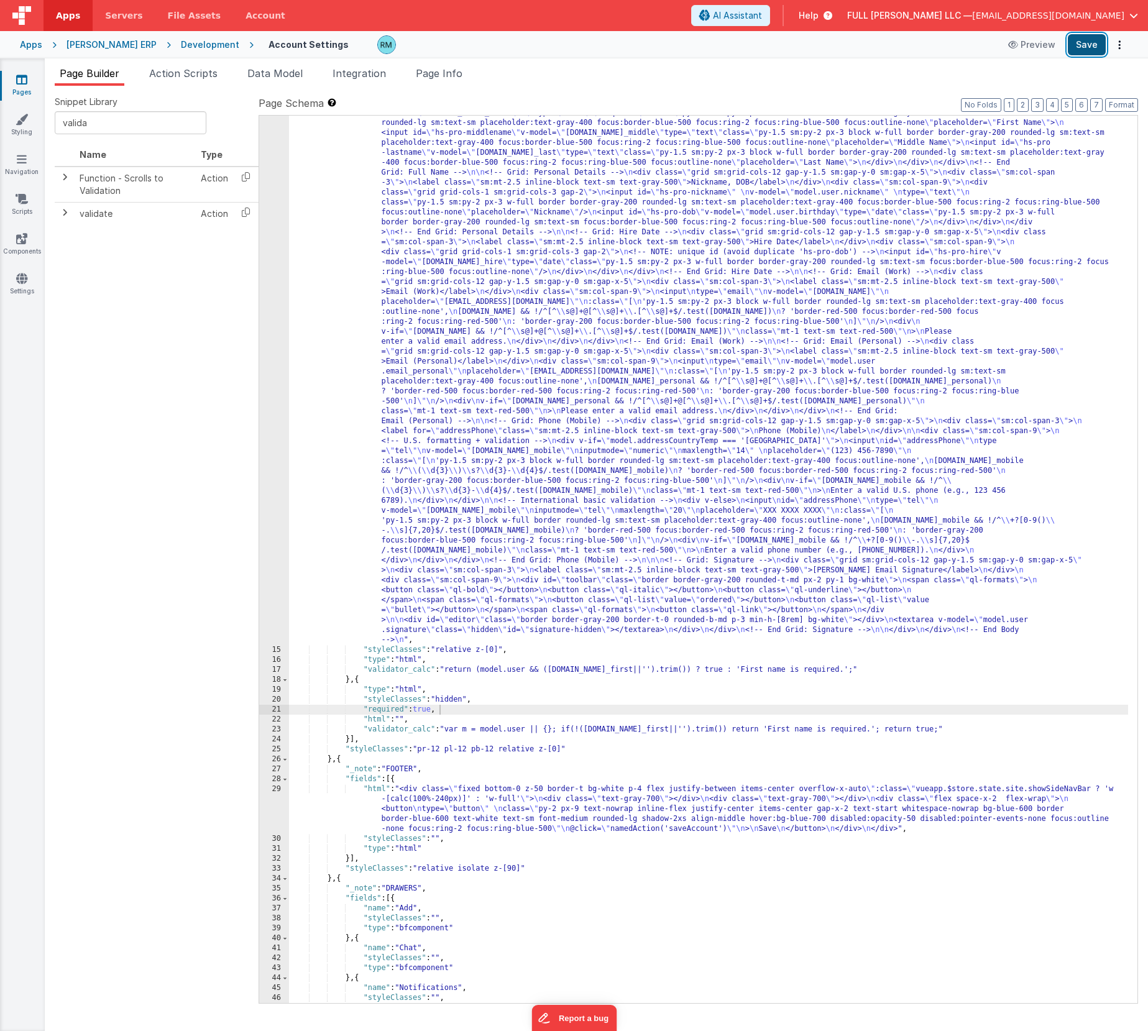
click at [1083, 45] on button "Save" at bounding box center [1086, 44] width 38 height 21
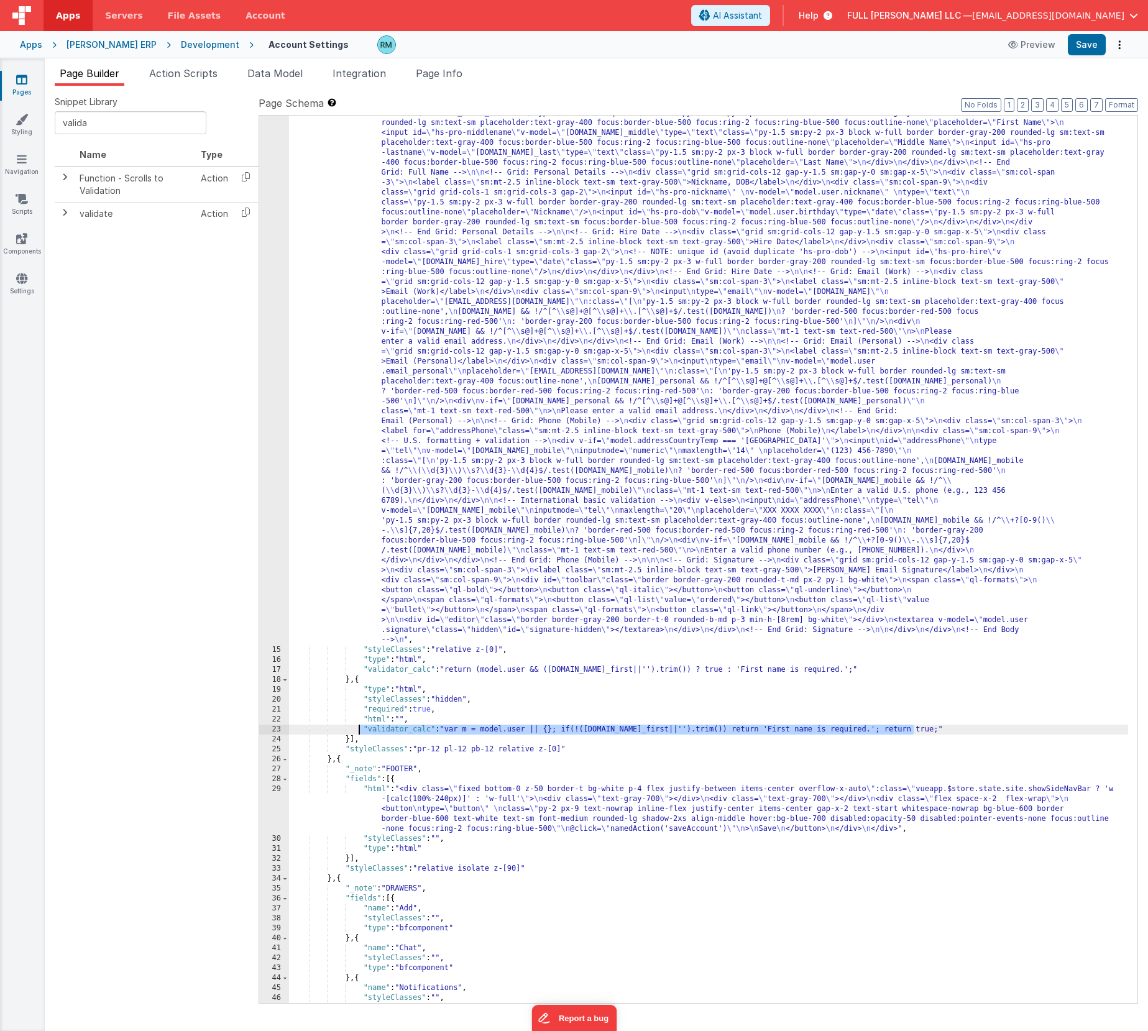
drag, startPoint x: 925, startPoint y: 728, endPoint x: 359, endPoint y: 731, distance: 566.7
click at [359, 731] on div ""html" : "<!-- Body --> \n <div class= \"\" > \n <div class= \" p-4 space-y-5 \…" at bounding box center [708, 725] width 839 height 1633
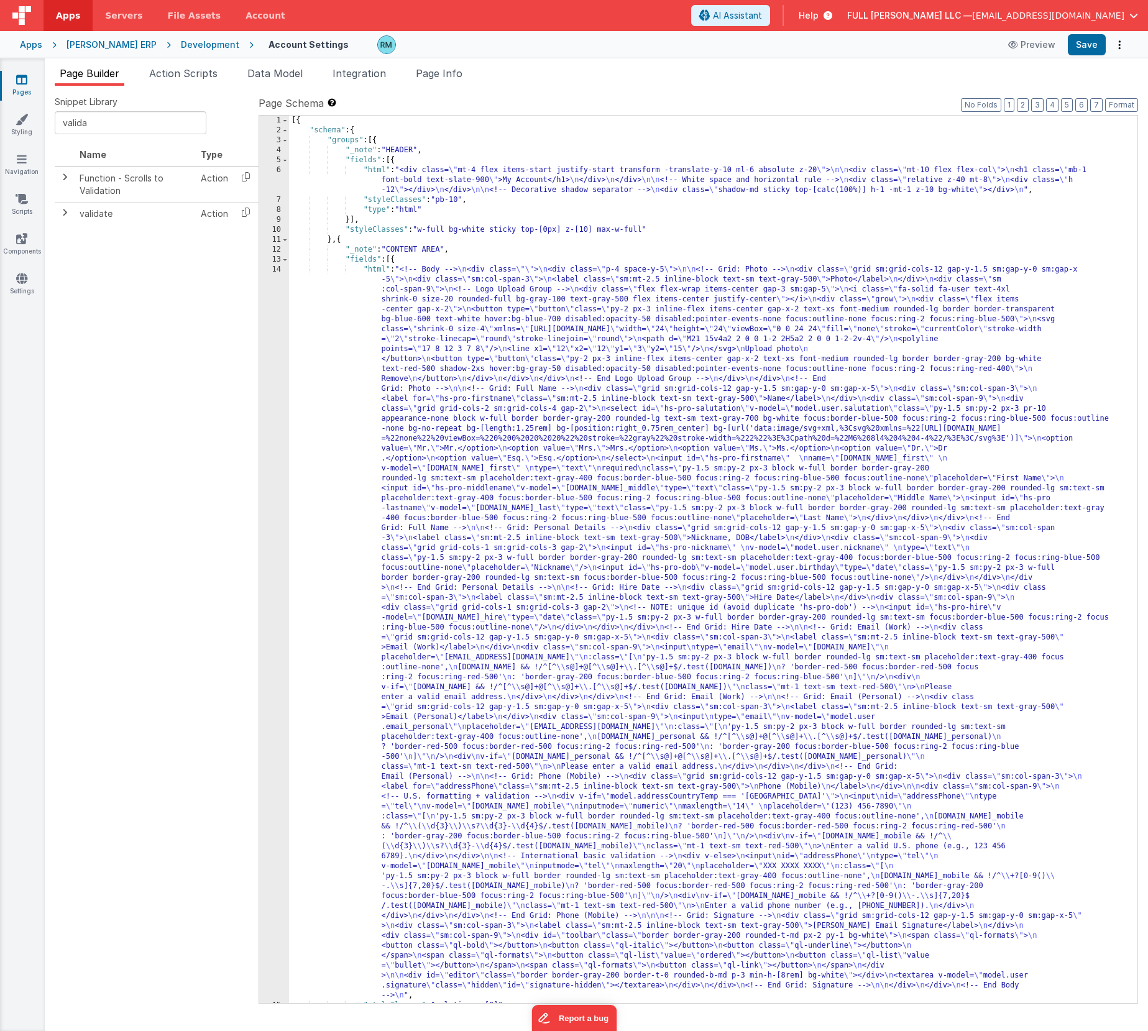
scroll to position [0, 0]
click at [452, 249] on div "[{ "schema" : { "groups" : [{ "_note" : "HEADER" , "fields" : [{ "html" : "<div…" at bounding box center [708, 569] width 839 height 907
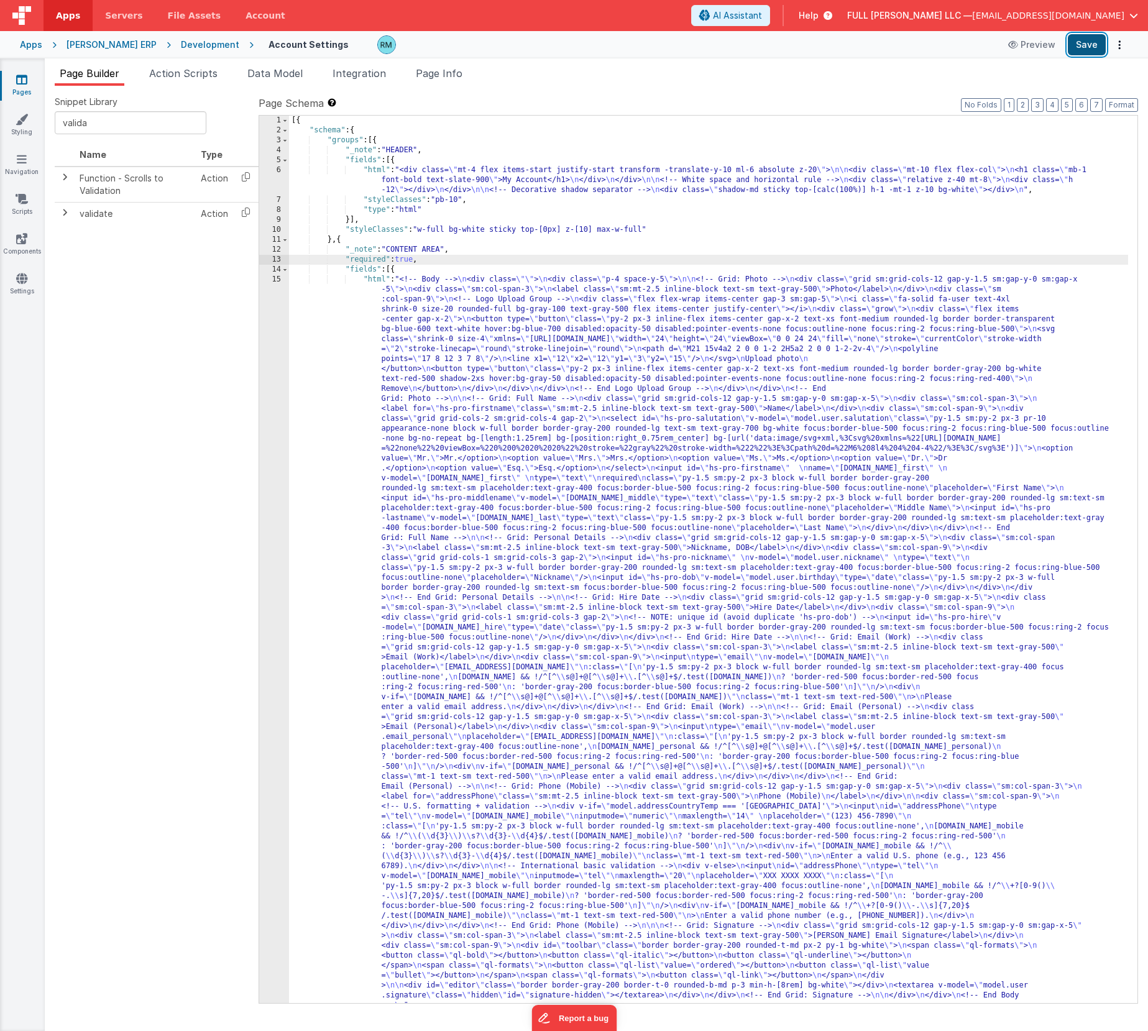
click at [1085, 53] on button "Save" at bounding box center [1086, 44] width 38 height 21
drag, startPoint x: 413, startPoint y: 258, endPoint x: 285, endPoint y: 262, distance: 128.7
click at [285, 262] on div "1 2 3 4 5 6 7 8 9 10 11 12 13 14 15 16 [{ "schema" : { "groups" : [{ "_note" : …" at bounding box center [697, 559] width 879 height 889
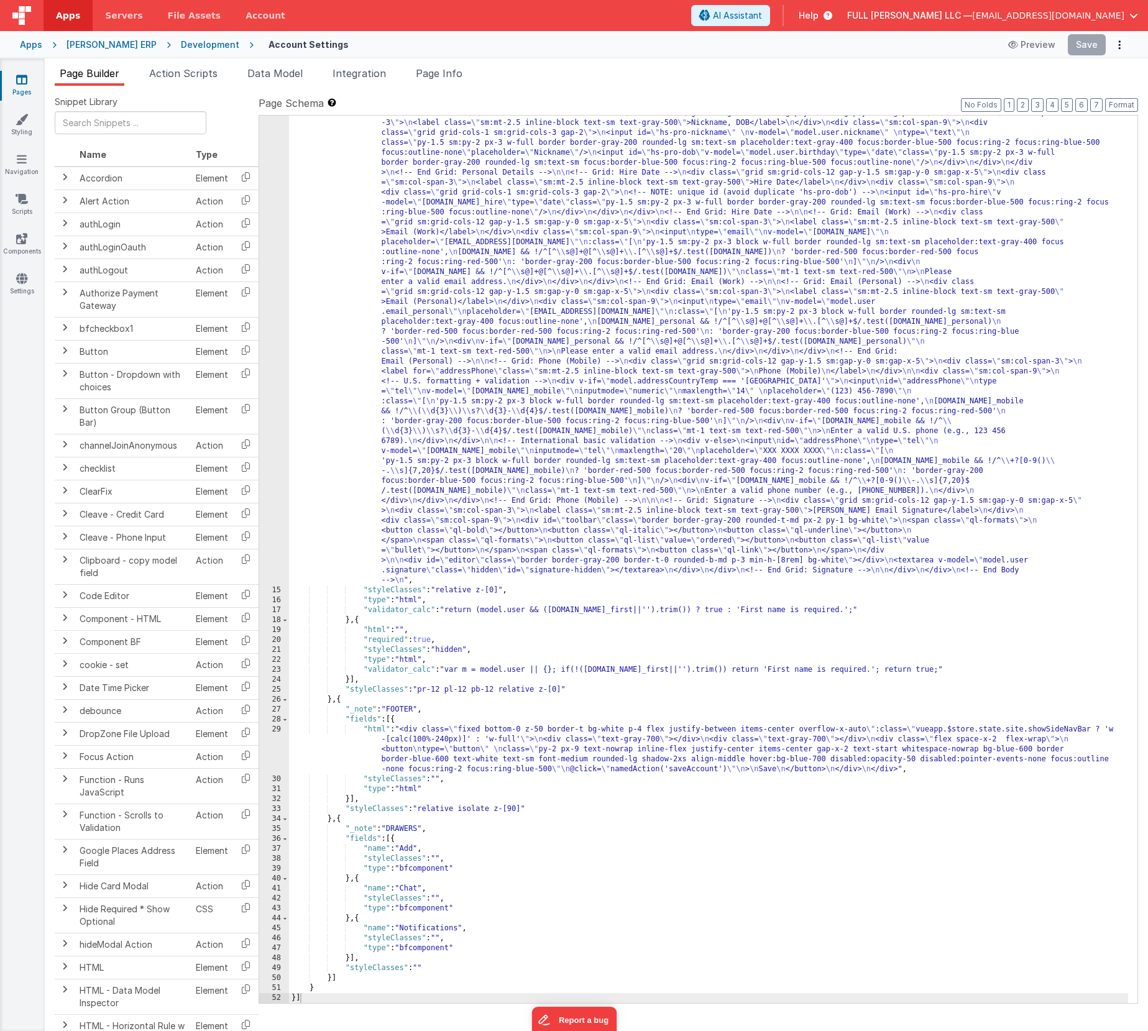
scroll to position [415, 0]
click at [544, 589] on div ""html" : "<!-- Body --> \n <div class= \"\" > \n <div class= \" p-4 space-y-5 \…" at bounding box center [708, 666] width 839 height 1633
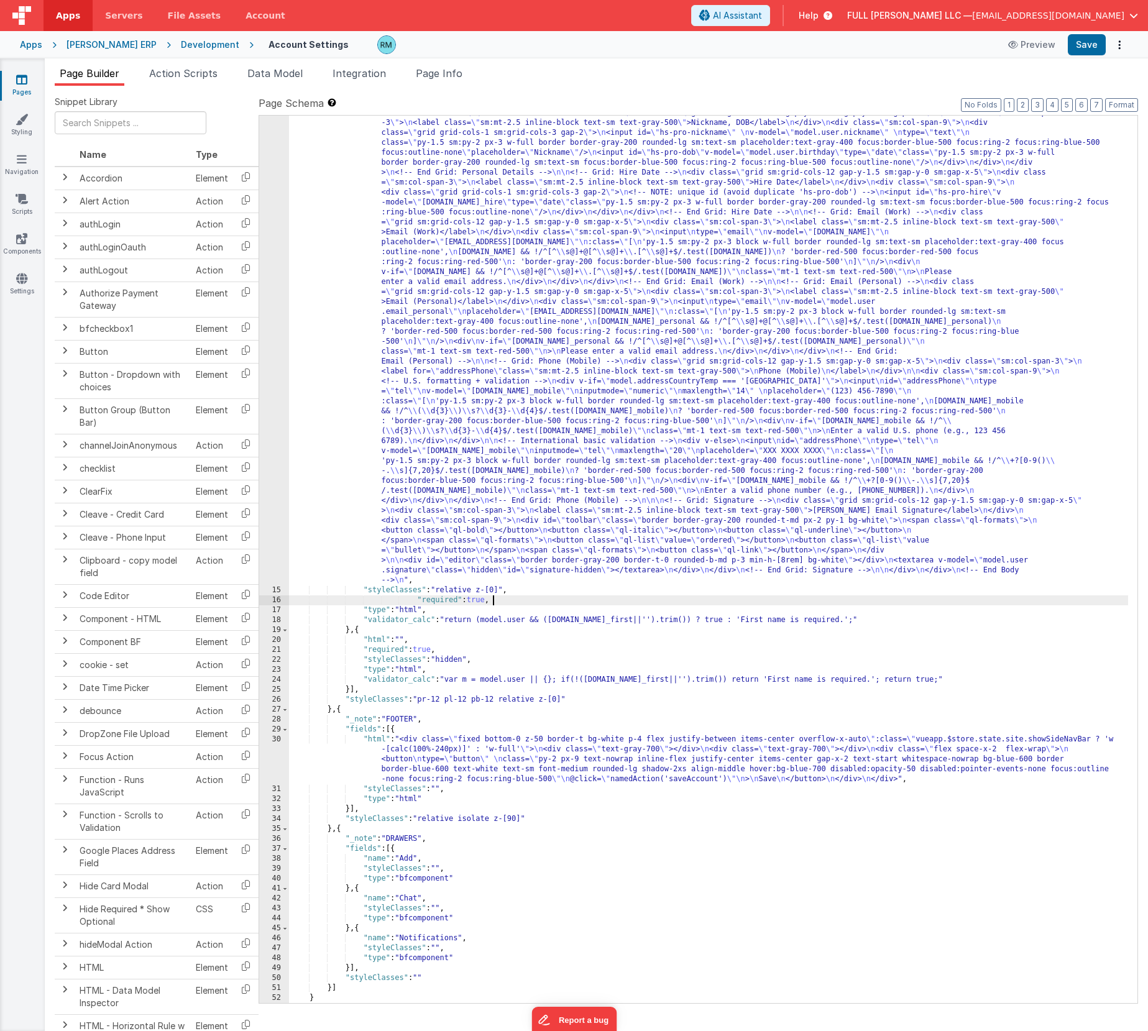
click at [418, 600] on div ""html" : "<!-- Body --> \n <div class= \"\" > \n <div class= \" p-4 space-y-5 \…" at bounding box center [708, 666] width 839 height 1633
click at [1078, 49] on button "Save" at bounding box center [1086, 44] width 38 height 21
click at [1079, 52] on button "Save" at bounding box center [1086, 44] width 38 height 21
